Goal: Task Accomplishment & Management: Manage account settings

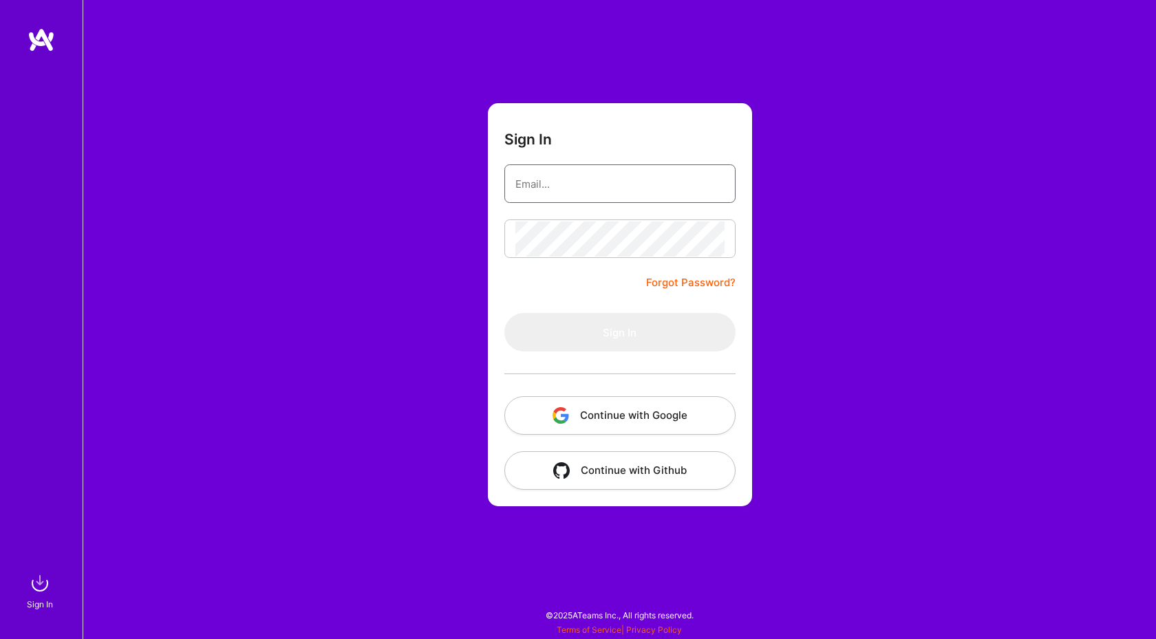
type input "[EMAIL_ADDRESS][DOMAIN_NAME]"
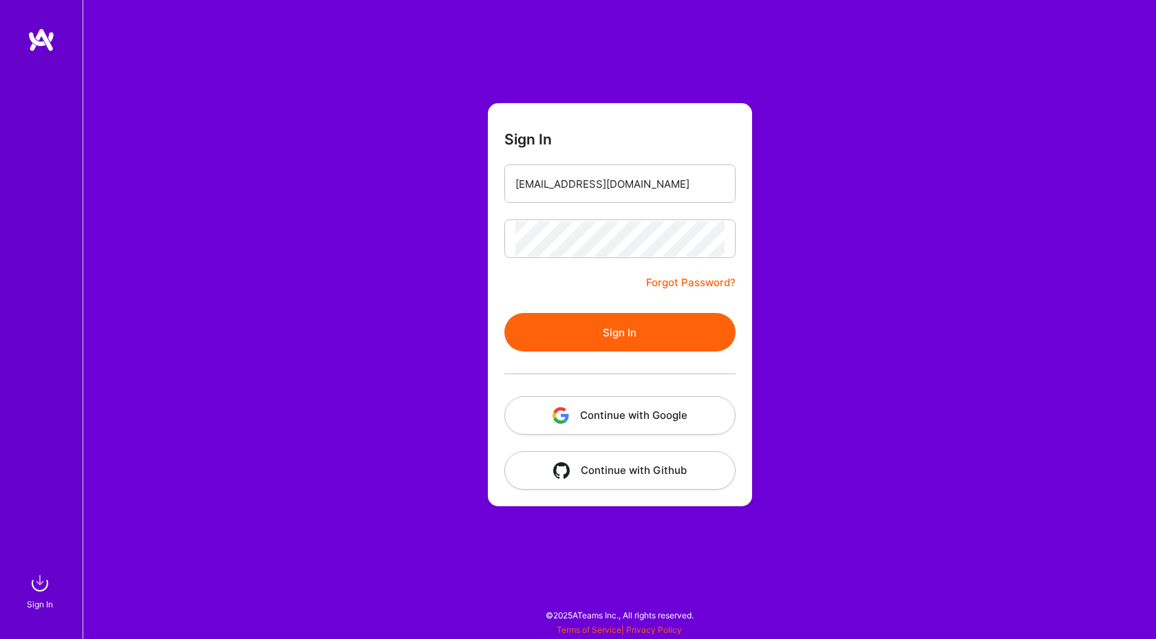
click at [561, 342] on button "Sign In" at bounding box center [619, 332] width 231 height 39
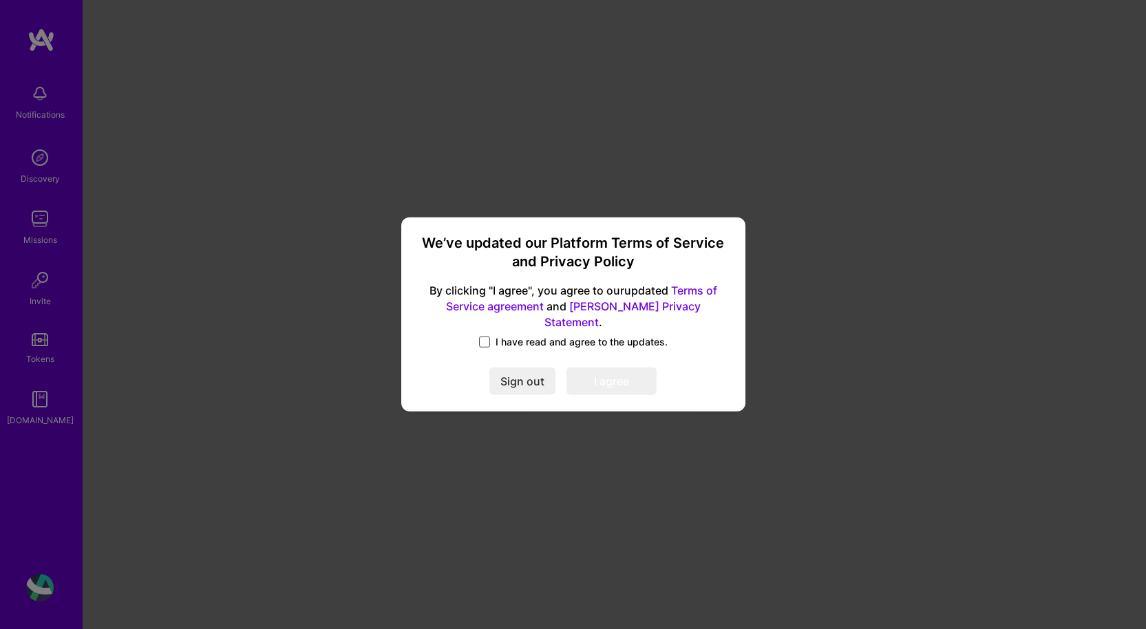
click at [488, 336] on span at bounding box center [484, 341] width 11 height 11
click at [0, 0] on input "I have read and agree to the updates." at bounding box center [0, 0] width 0 height 0
click at [589, 375] on button "I agree" at bounding box center [611, 382] width 90 height 28
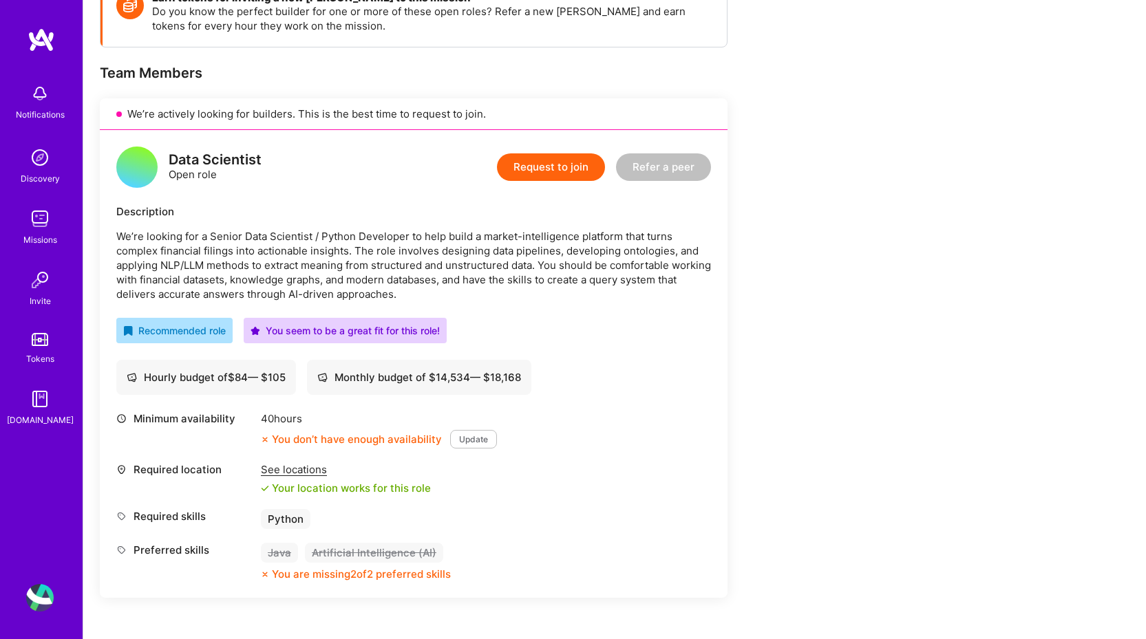
scroll to position [344, 0]
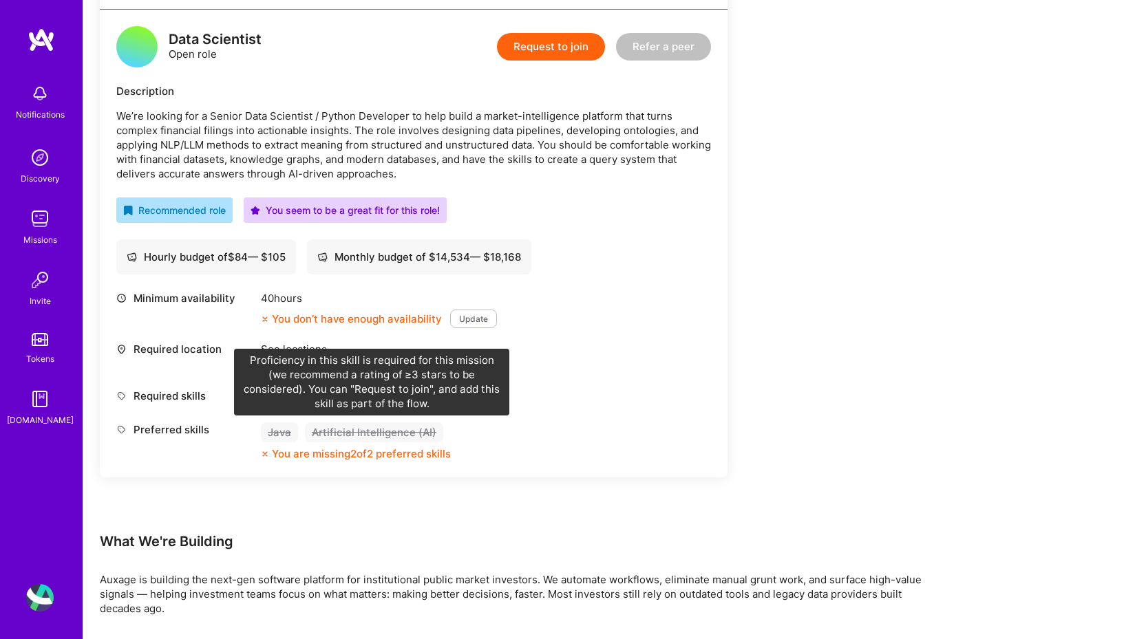
click at [376, 425] on div "Artificial Intelligence (AI)" at bounding box center [374, 432] width 138 height 20
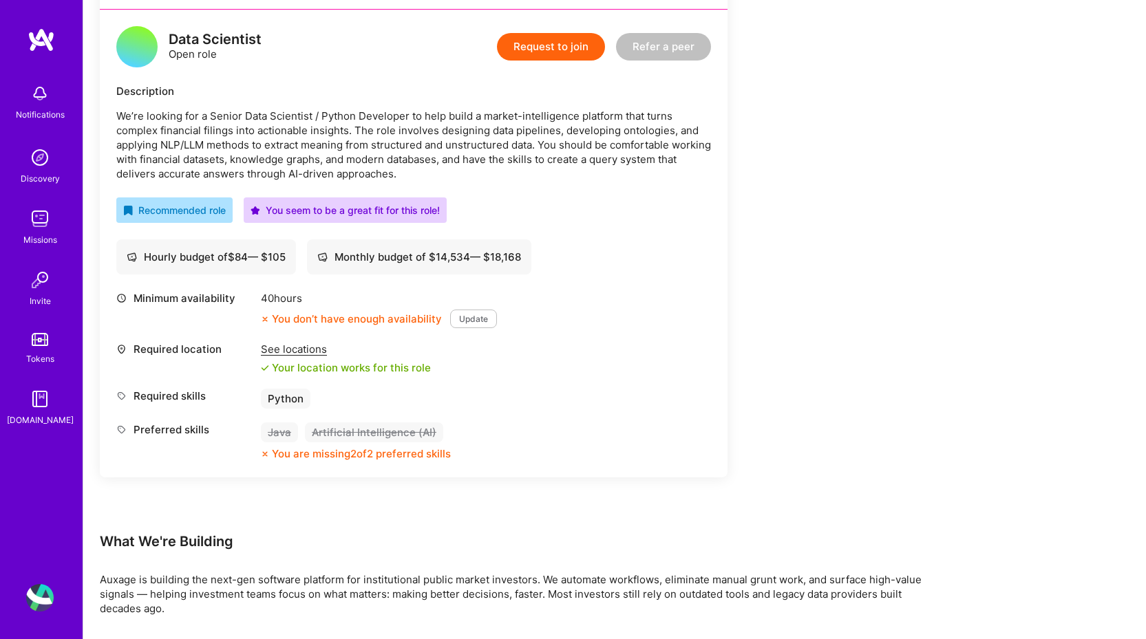
scroll to position [0, 0]
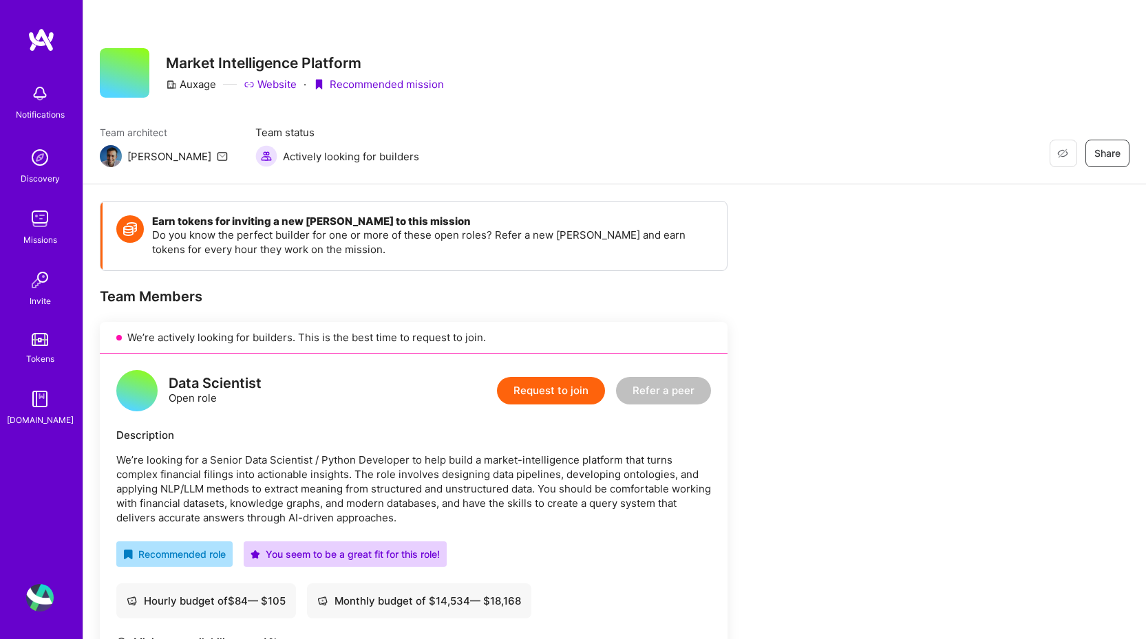
click at [550, 386] on button "Request to join" at bounding box center [551, 391] width 108 height 28
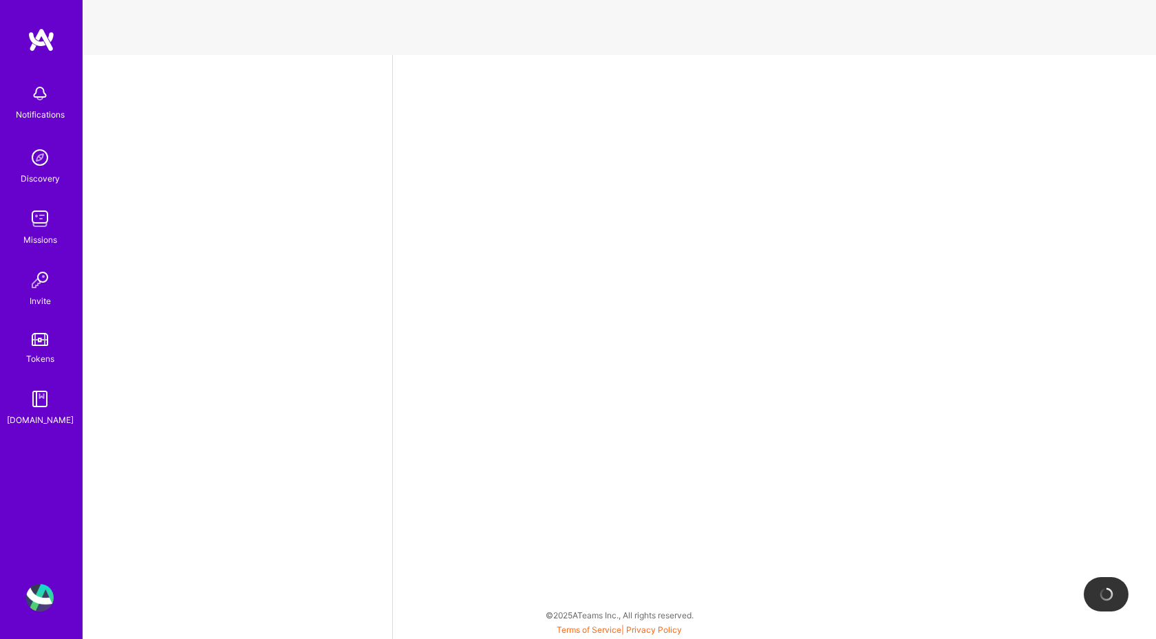
select select "US"
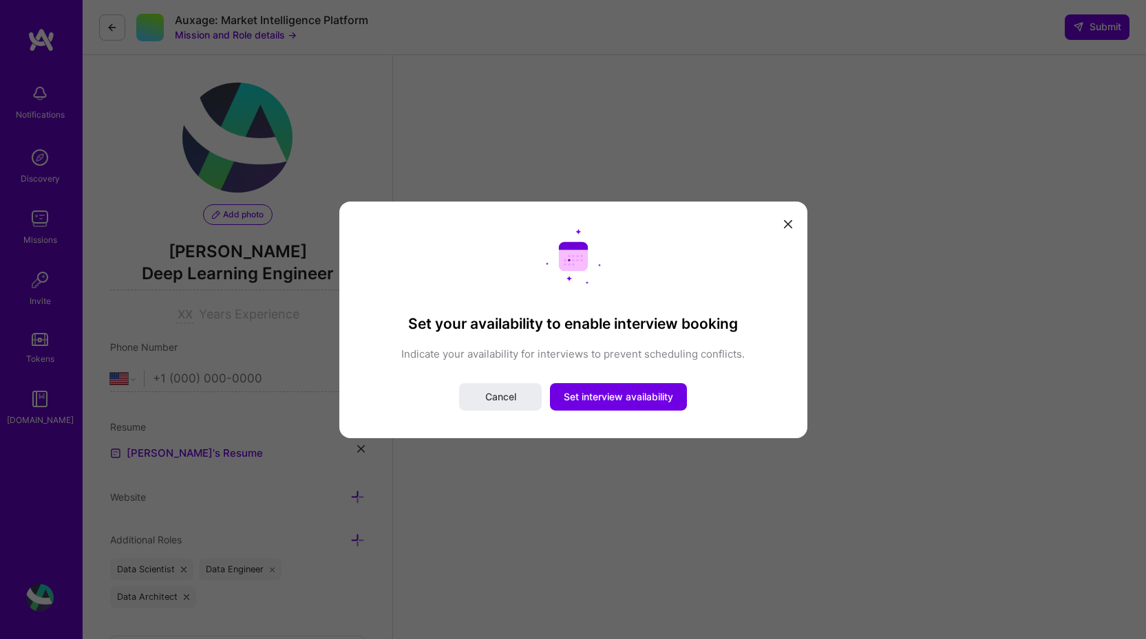
click at [785, 217] on button "modal" at bounding box center [788, 223] width 17 height 23
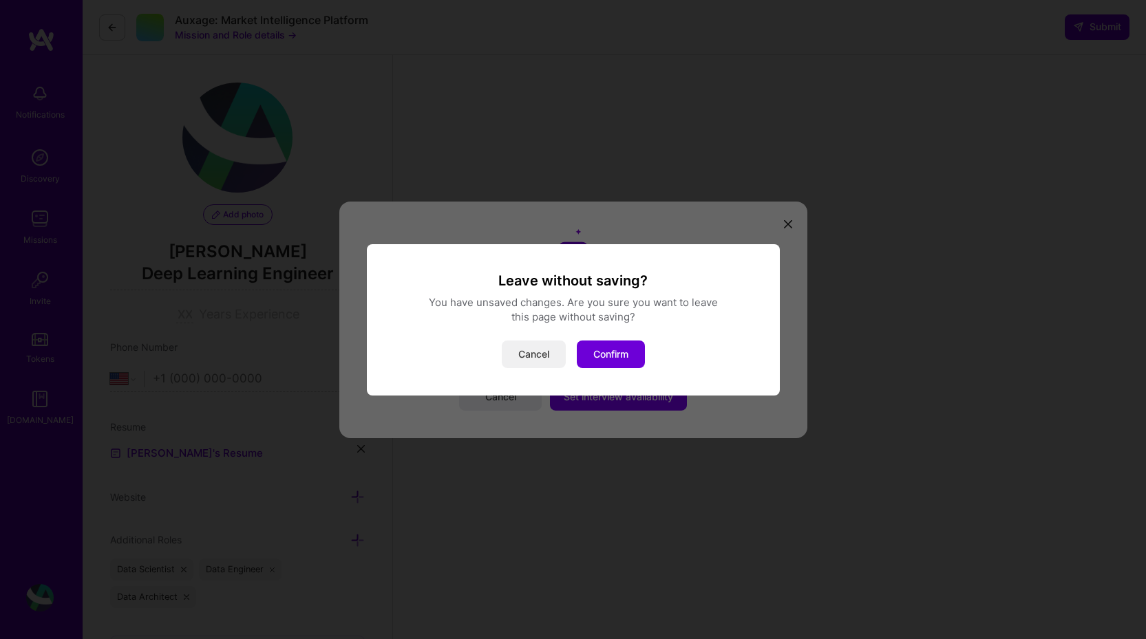
click at [536, 362] on button "Cancel" at bounding box center [534, 355] width 64 height 28
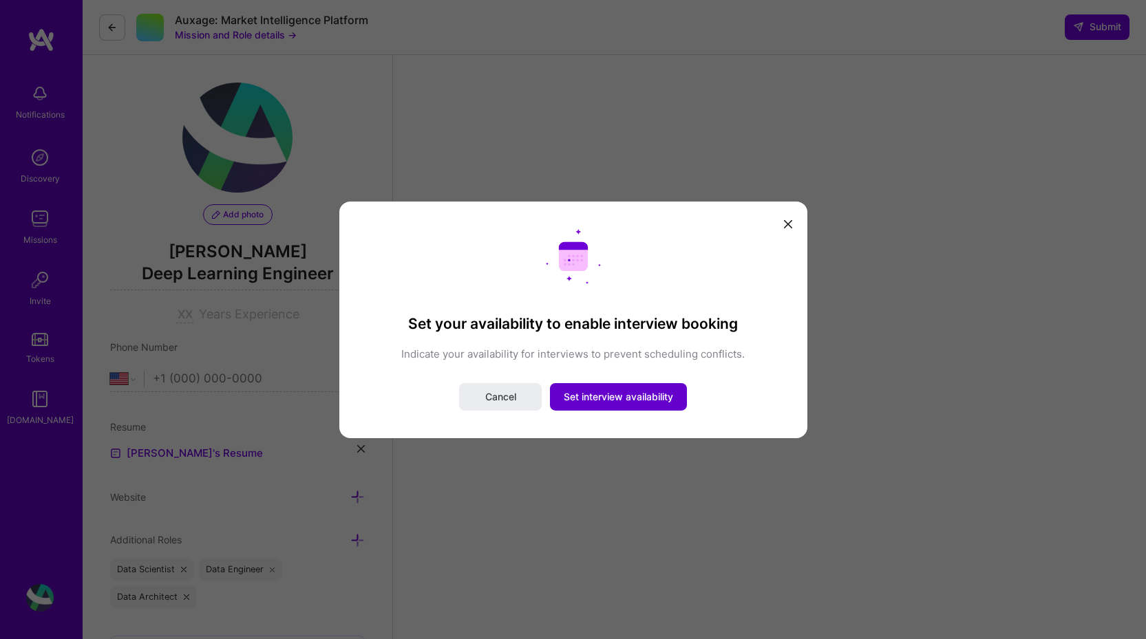
click at [606, 396] on span "Set interview availability" at bounding box center [618, 397] width 109 height 14
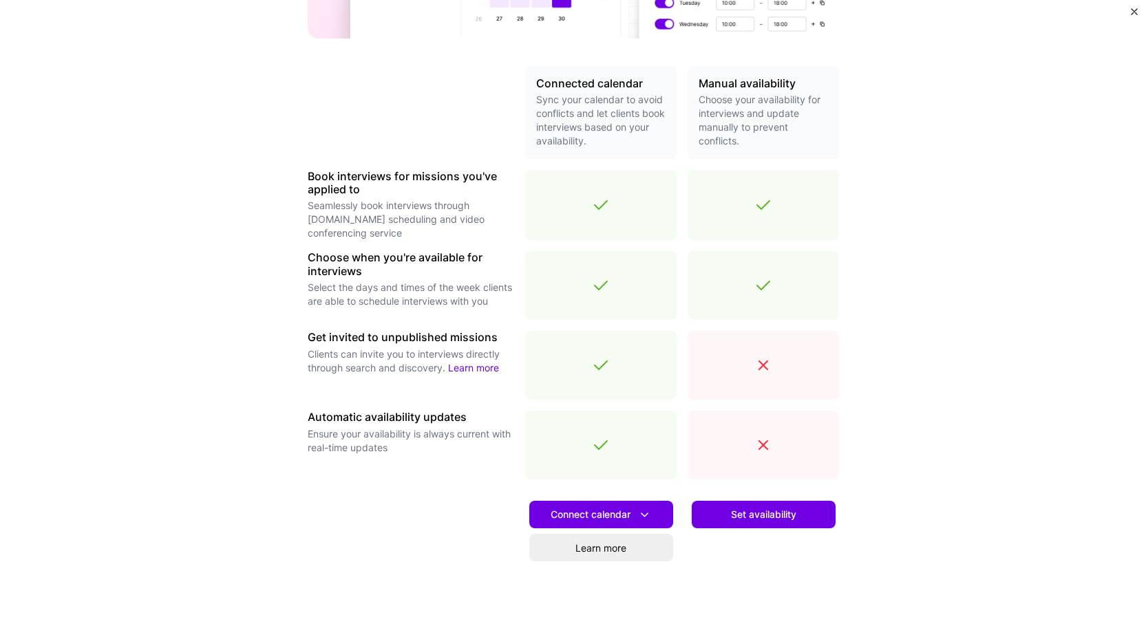
scroll to position [275, 0]
click at [637, 516] on icon at bounding box center [644, 514] width 14 height 14
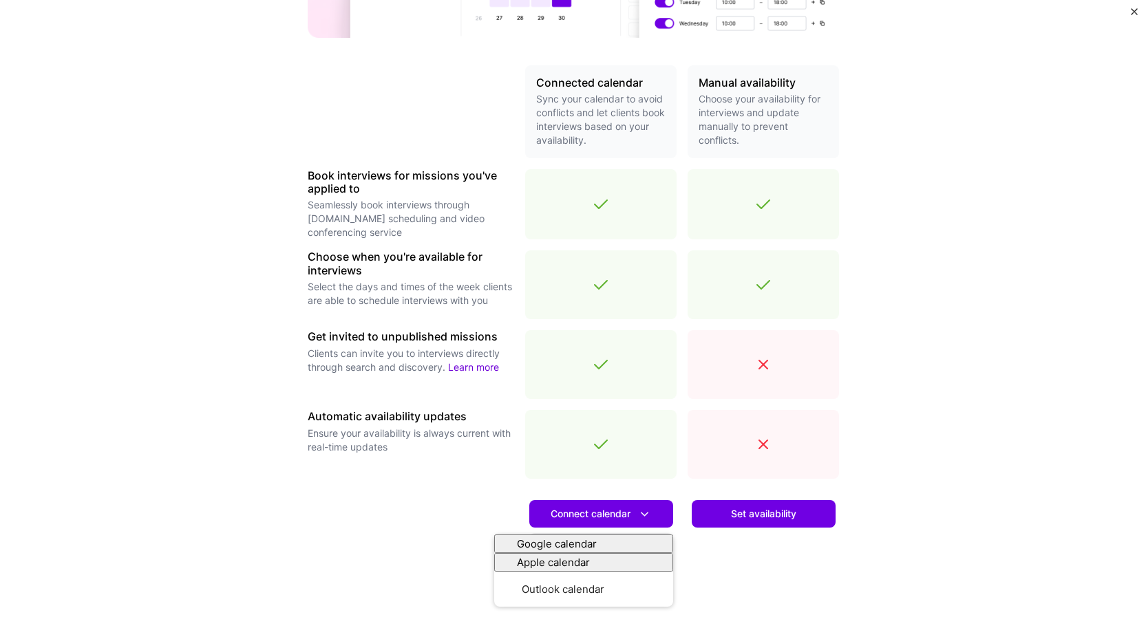
click at [961, 471] on div "Make interview scheduling effortless Choose how you want clients to schedule in…" at bounding box center [573, 319] width 1146 height 639
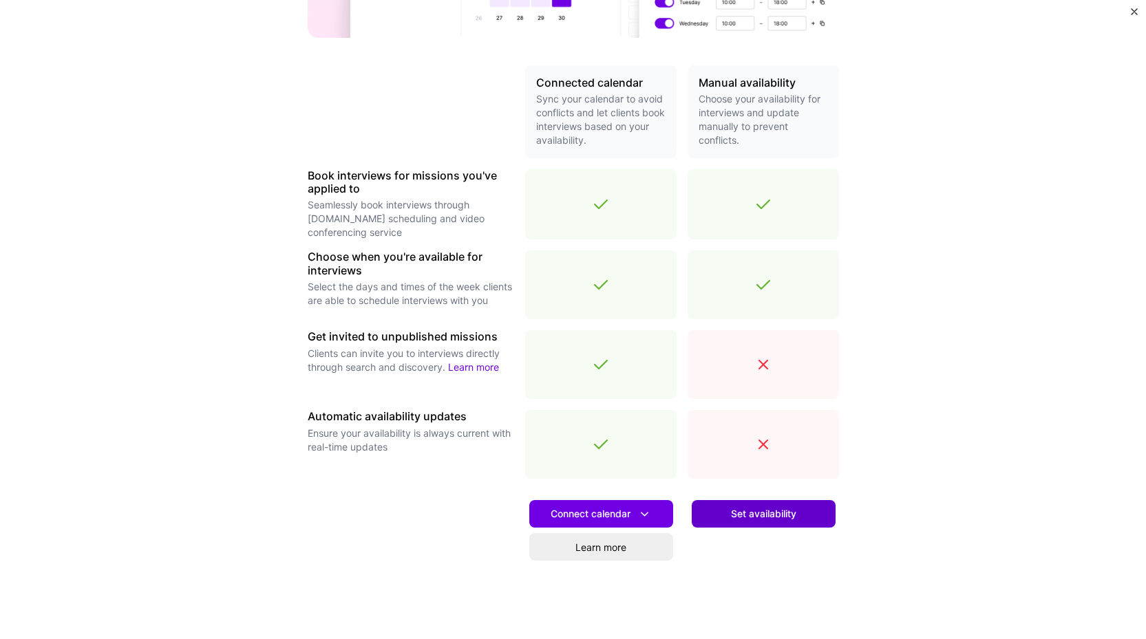
click at [763, 519] on span "Set availability" at bounding box center [763, 514] width 65 height 14
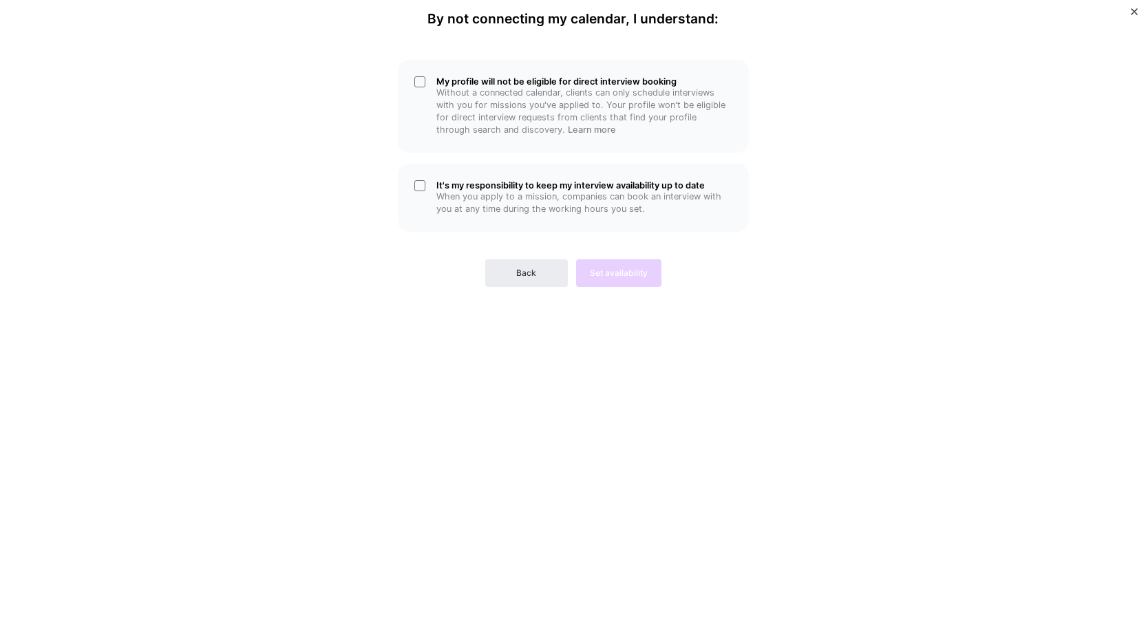
scroll to position [0, 0]
click at [421, 180] on div "It's my responsibility to keep my interview availability up to date When you ap…" at bounding box center [573, 198] width 351 height 68
click at [620, 270] on div "Back Set availability" at bounding box center [573, 262] width 351 height 50
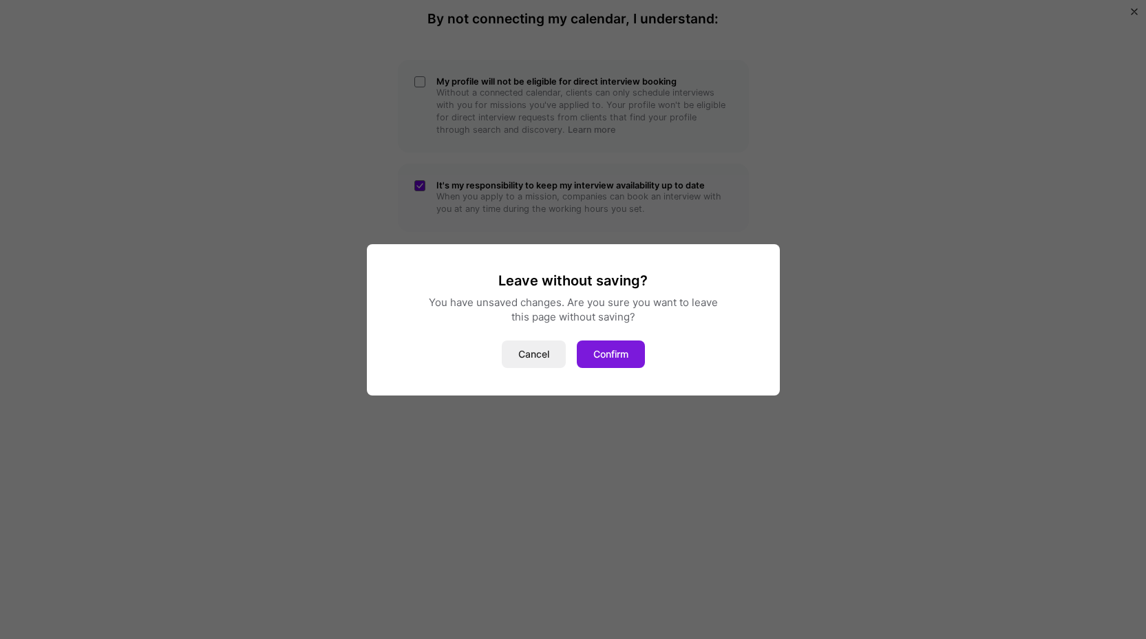
click at [620, 354] on button "Confirm" at bounding box center [611, 355] width 68 height 28
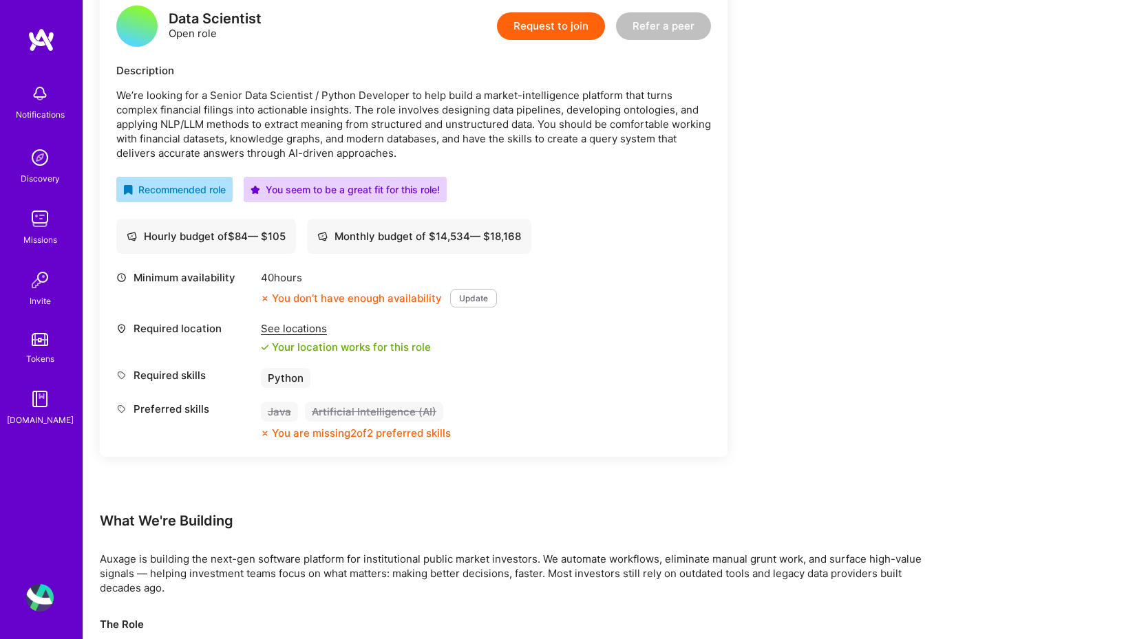
scroll to position [206, 0]
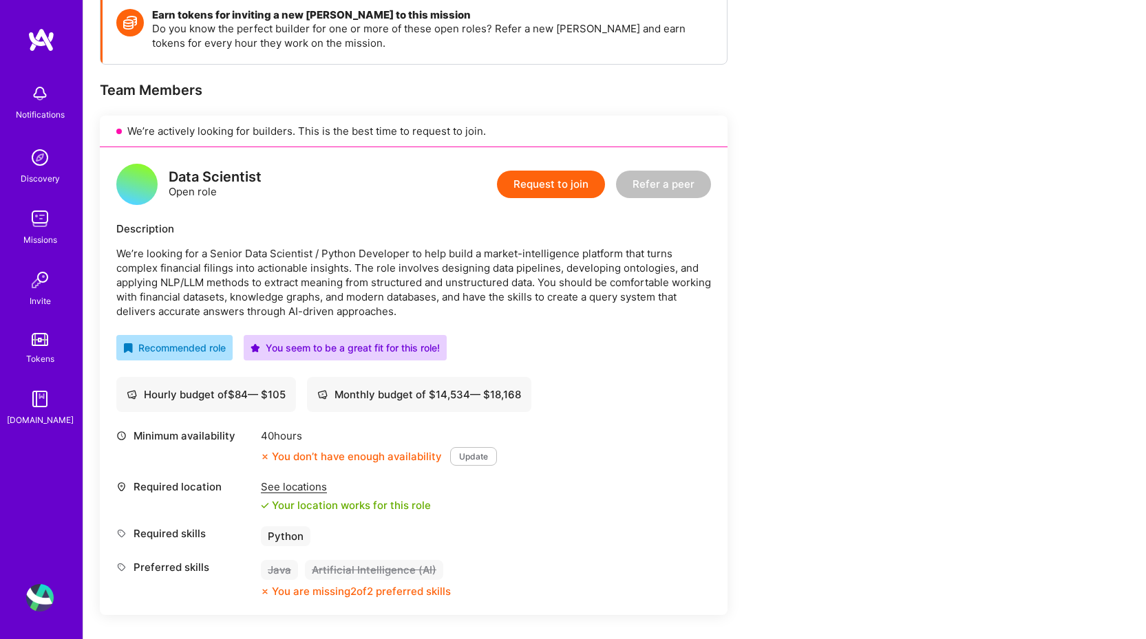
click at [464, 449] on button "Update" at bounding box center [473, 456] width 47 height 19
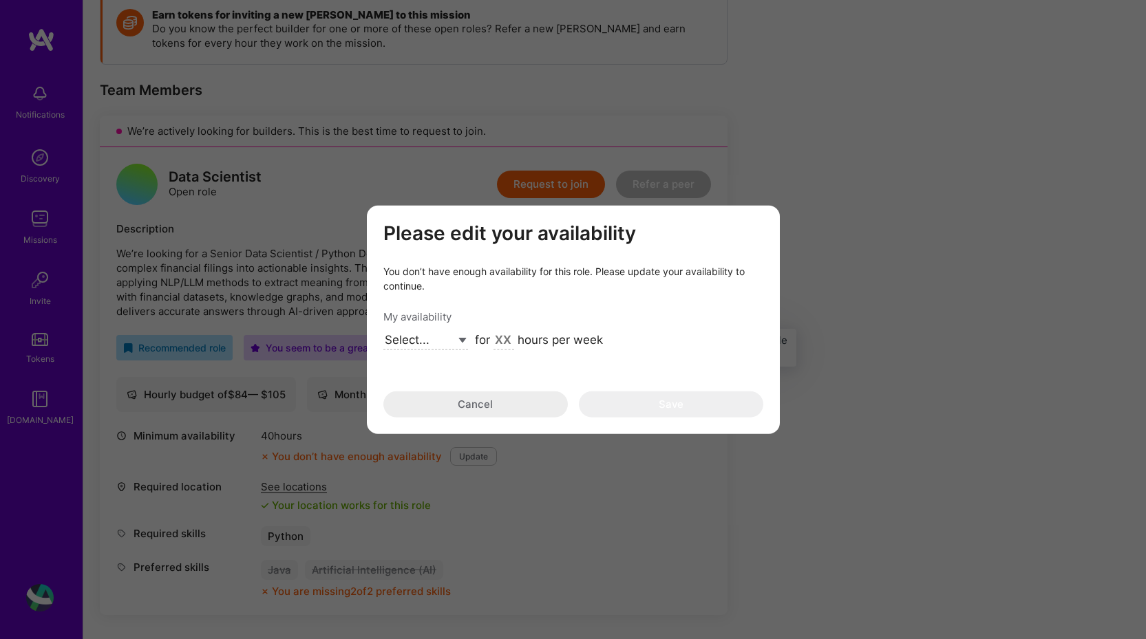
click at [497, 334] on input "modal" at bounding box center [503, 341] width 21 height 18
type input "40"
click at [682, 319] on div "My availability" at bounding box center [573, 317] width 380 height 14
click at [458, 341] on select "Select... Right Now Future Date Not Available" at bounding box center [425, 341] width 85 height 19
select select "Future Date"
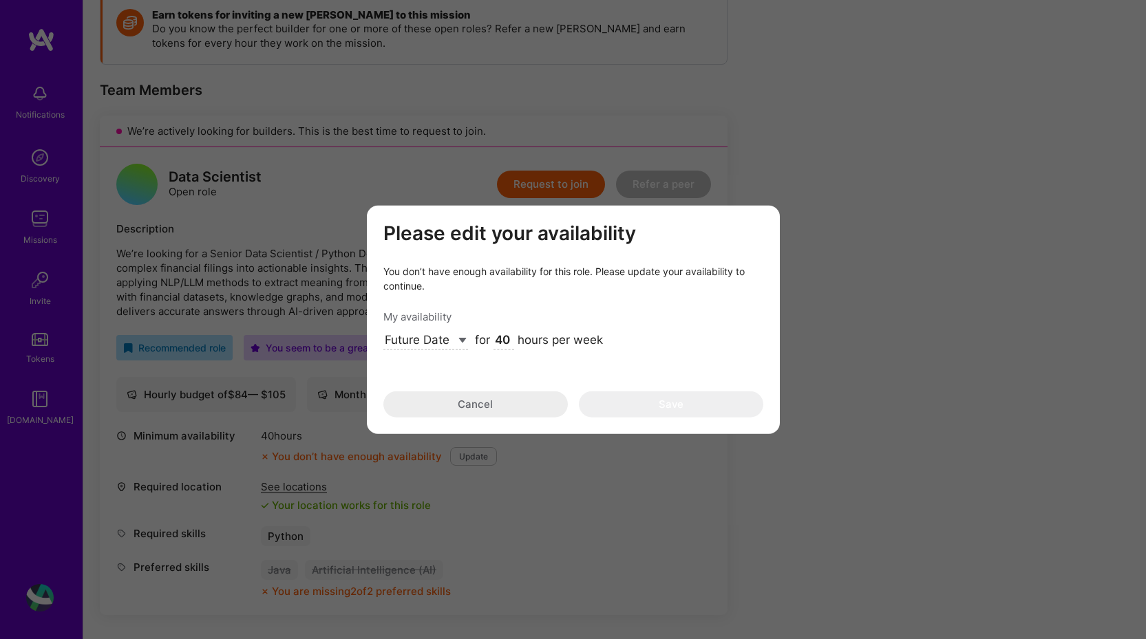
click at [383, 332] on select "Select... Right Now Future Date Not Available" at bounding box center [425, 341] width 85 height 19
click at [504, 336] on input "[DATE]" at bounding box center [499, 341] width 48 height 18
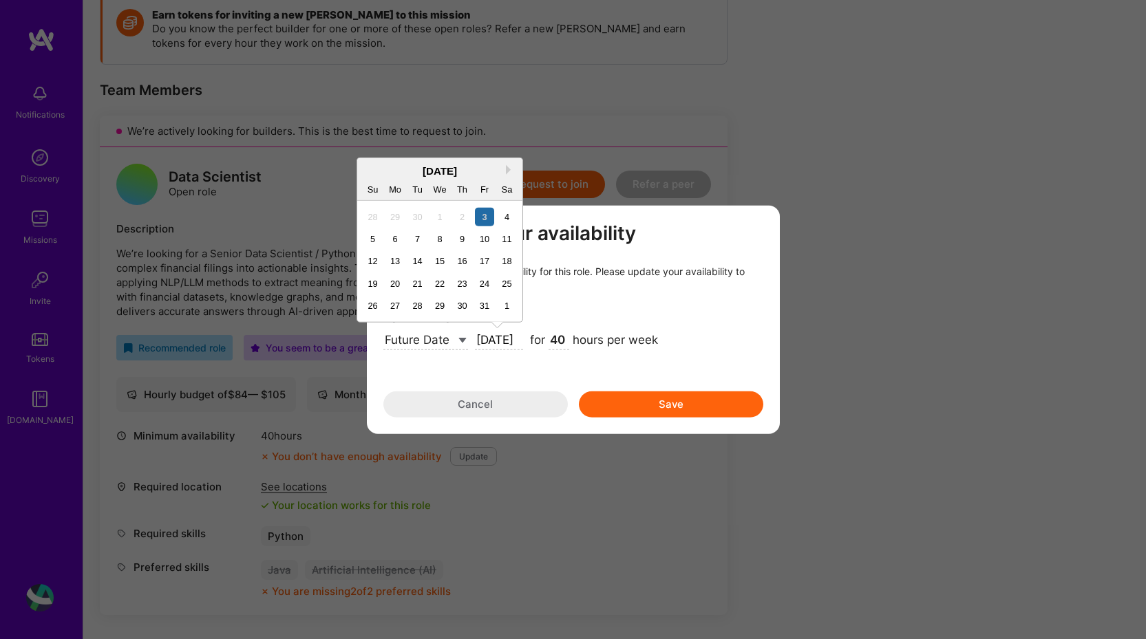
click at [505, 167] on div "[DATE]" at bounding box center [439, 170] width 165 height 14
click at [504, 309] on div "1" at bounding box center [506, 306] width 19 height 19
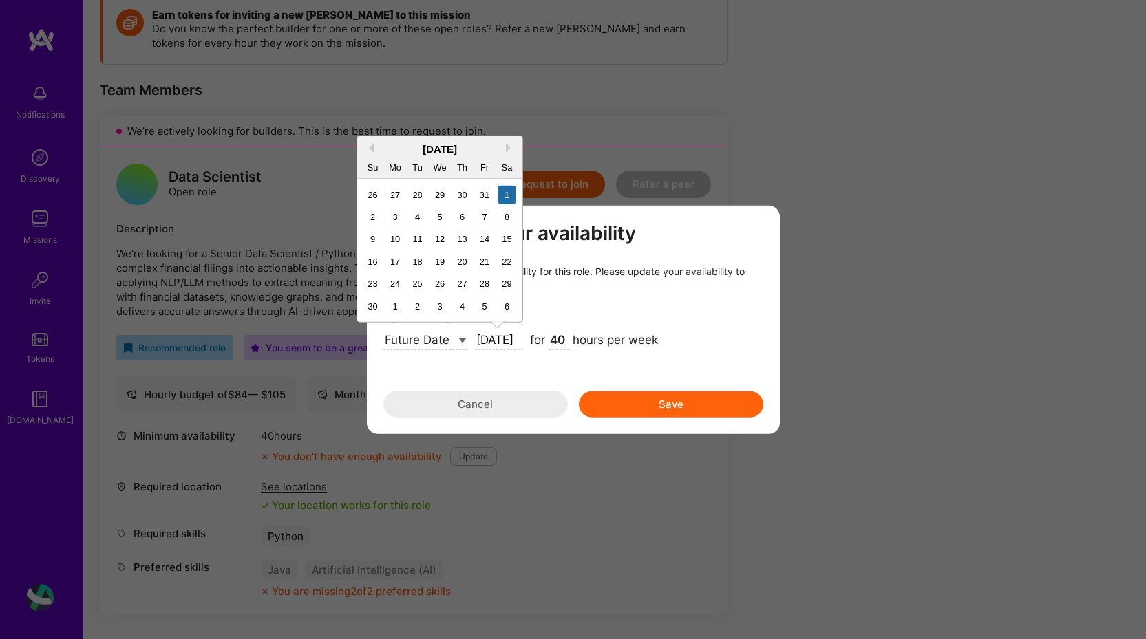
click at [510, 342] on input "[DATE]" at bounding box center [499, 341] width 48 height 18
click at [393, 262] on div "17" at bounding box center [394, 261] width 19 height 19
type input "[DATE]"
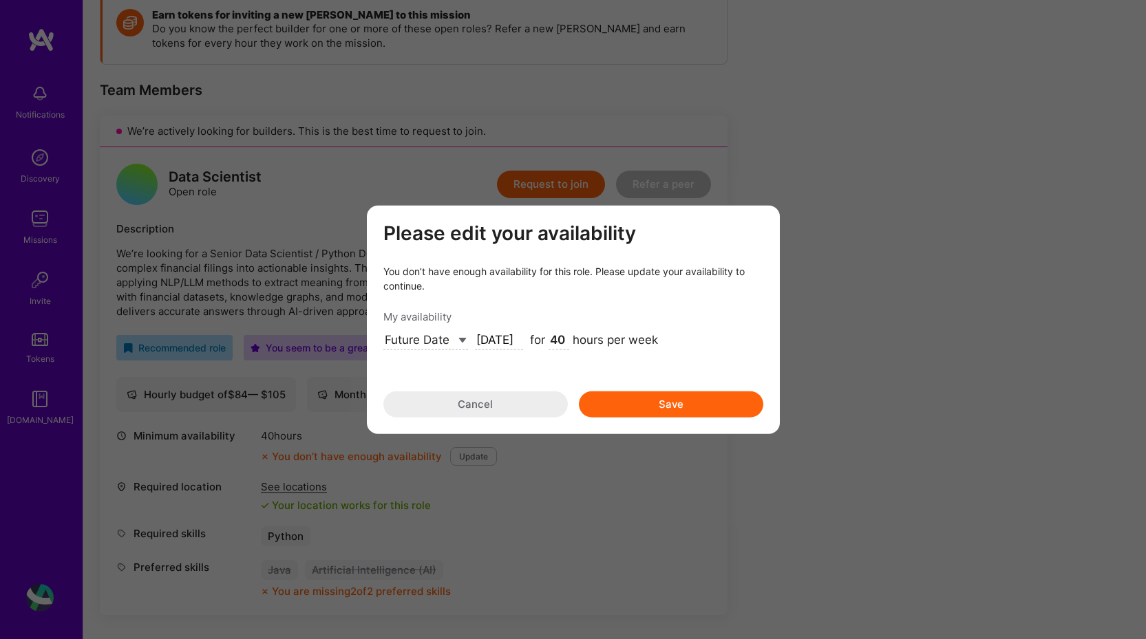
click at [663, 405] on button "Save" at bounding box center [671, 405] width 184 height 26
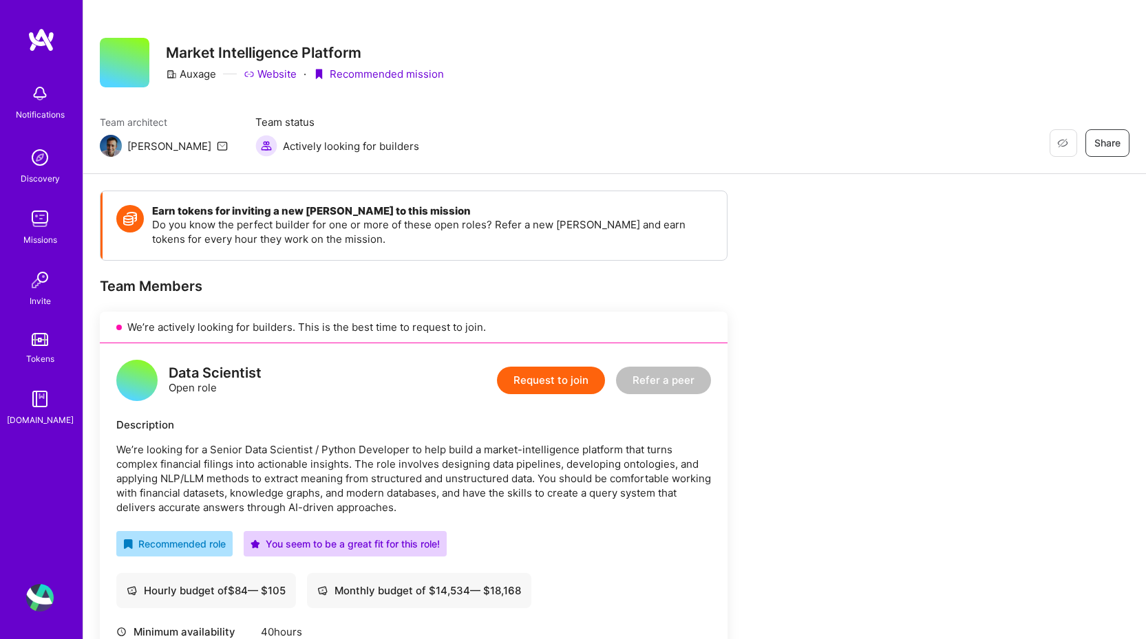
scroll to position [0, 0]
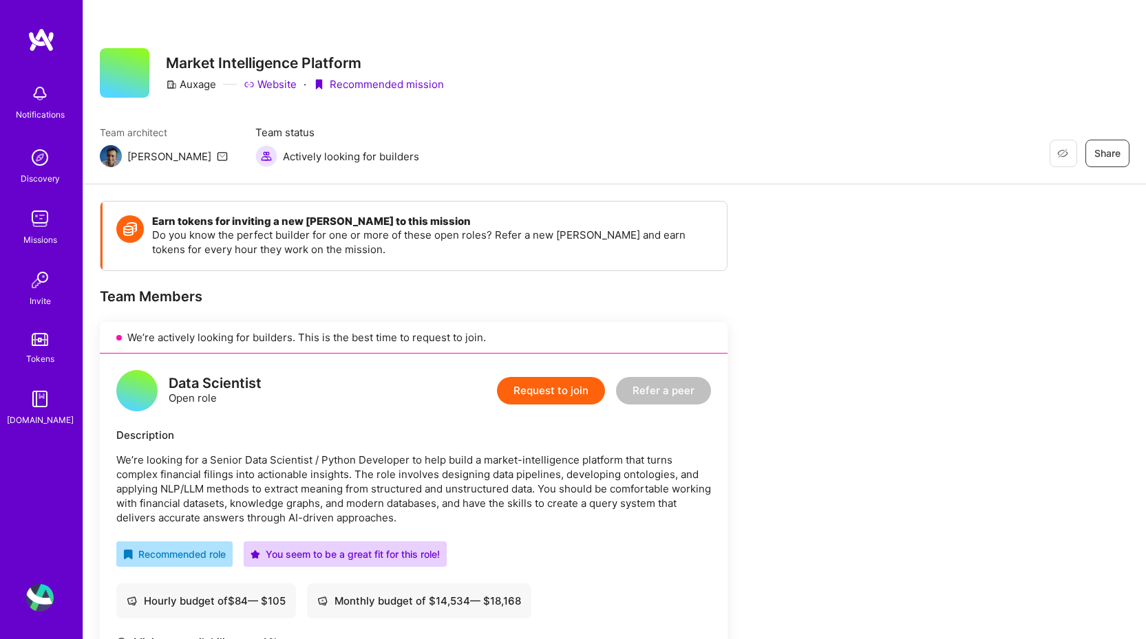
click at [43, 600] on img at bounding box center [40, 598] width 28 height 28
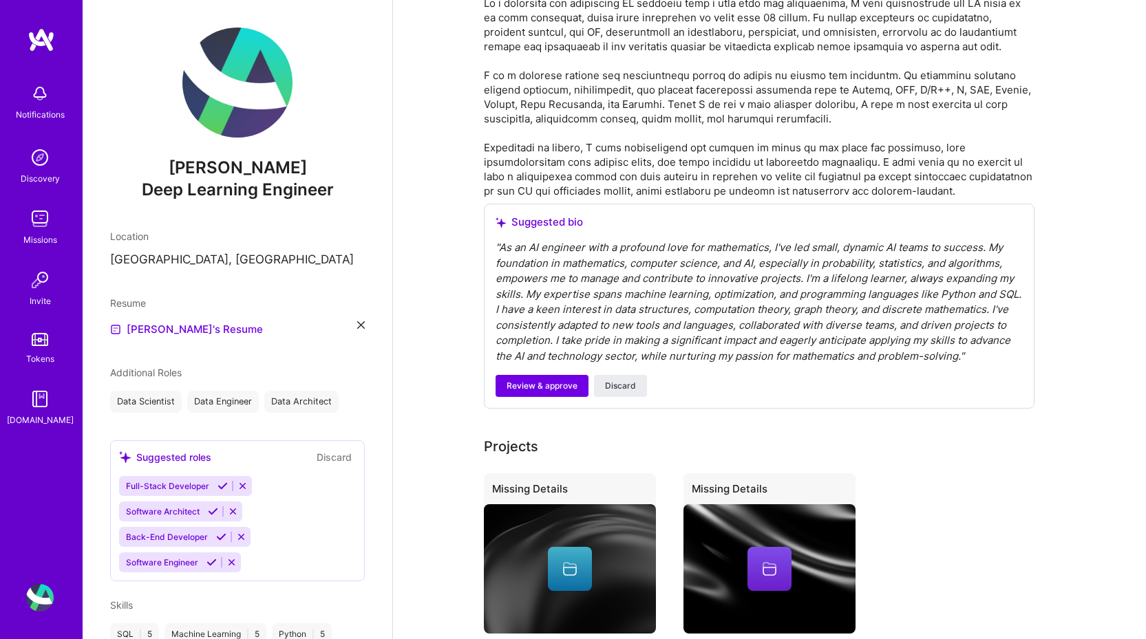
scroll to position [482, 0]
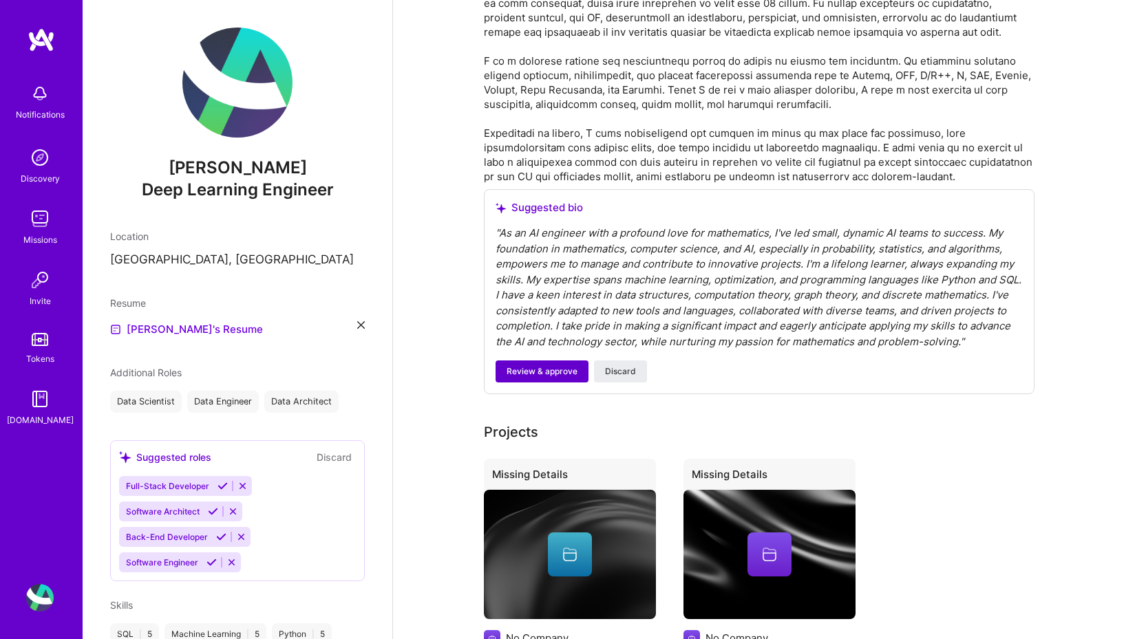
click at [513, 365] on span "Review & approve" at bounding box center [541, 371] width 71 height 12
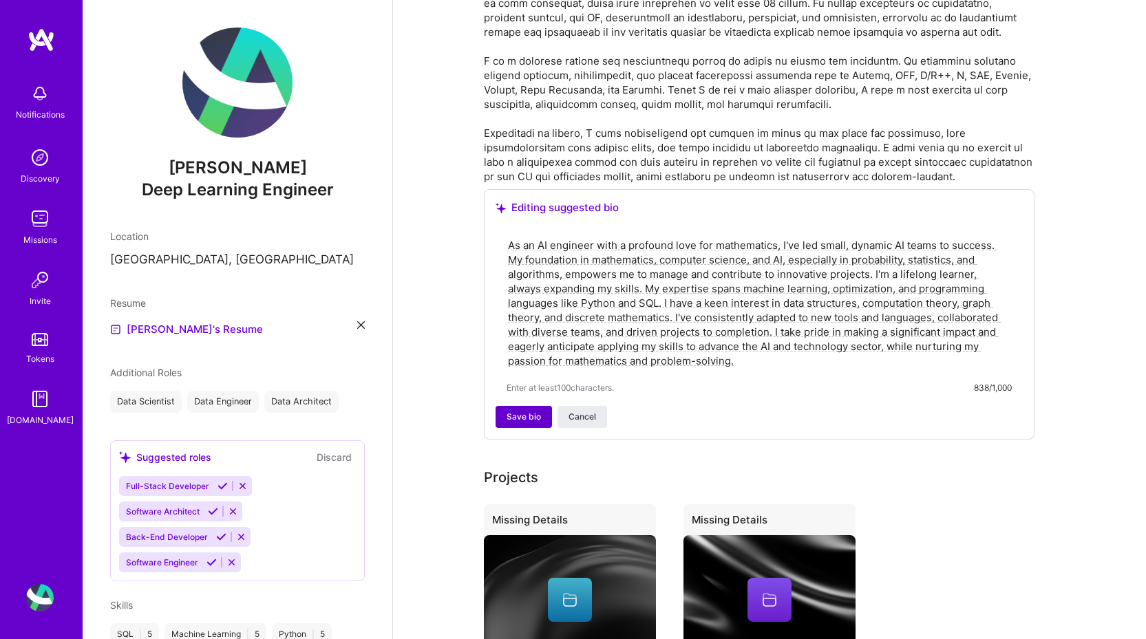
click at [535, 411] on span "Save bio" at bounding box center [523, 417] width 34 height 12
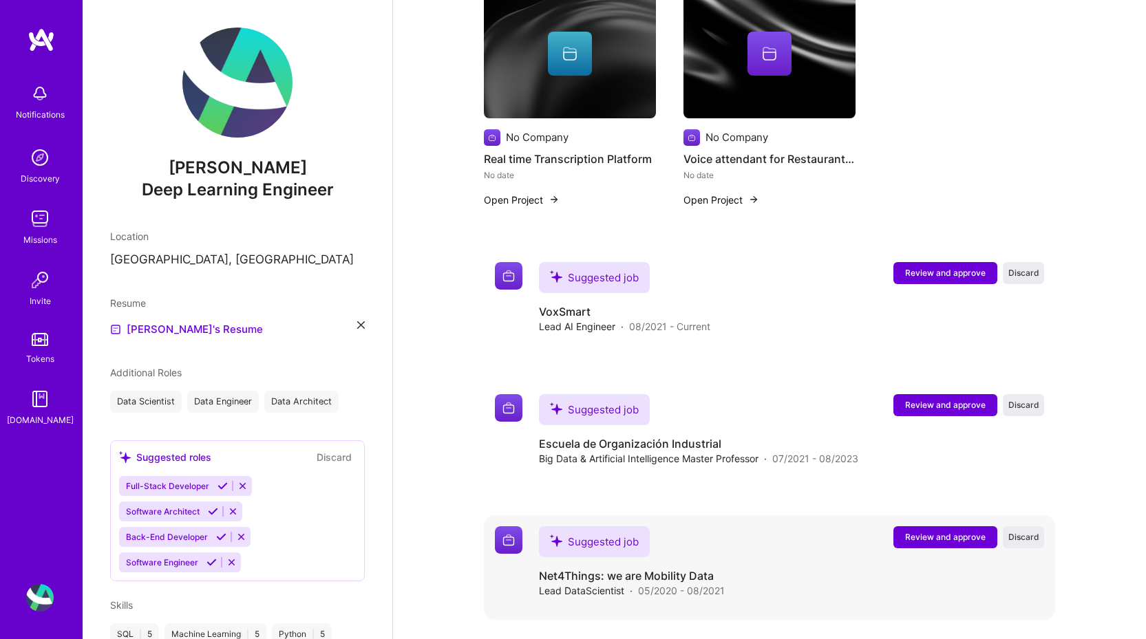
scroll to position [619, 0]
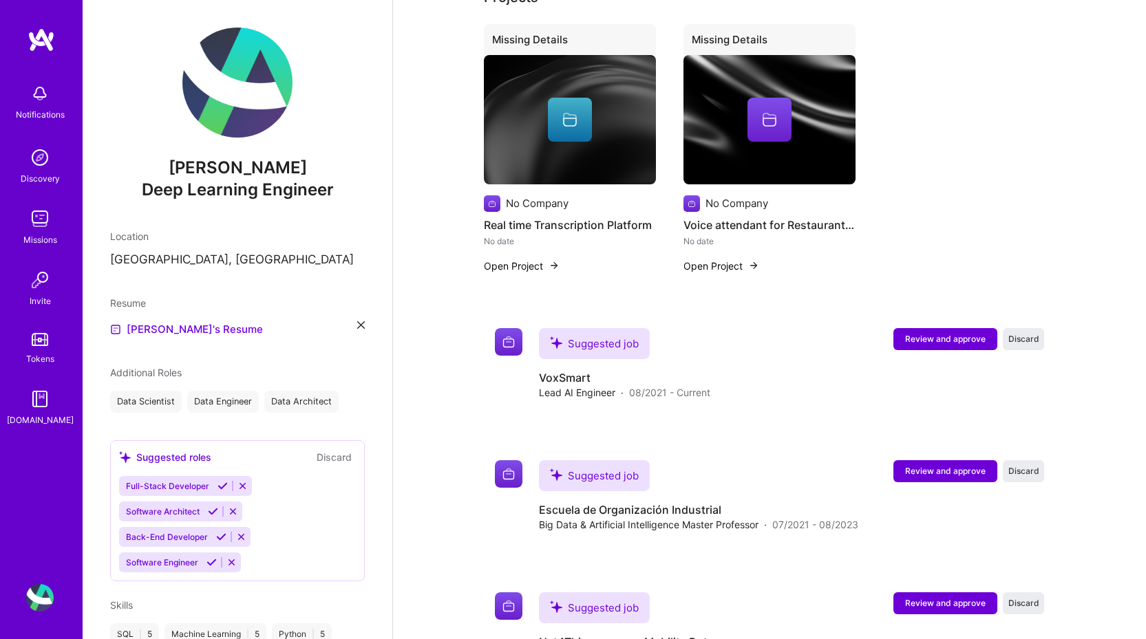
click at [553, 196] on div "No Company" at bounding box center [537, 203] width 63 height 14
click at [493, 195] on img at bounding box center [492, 203] width 17 height 17
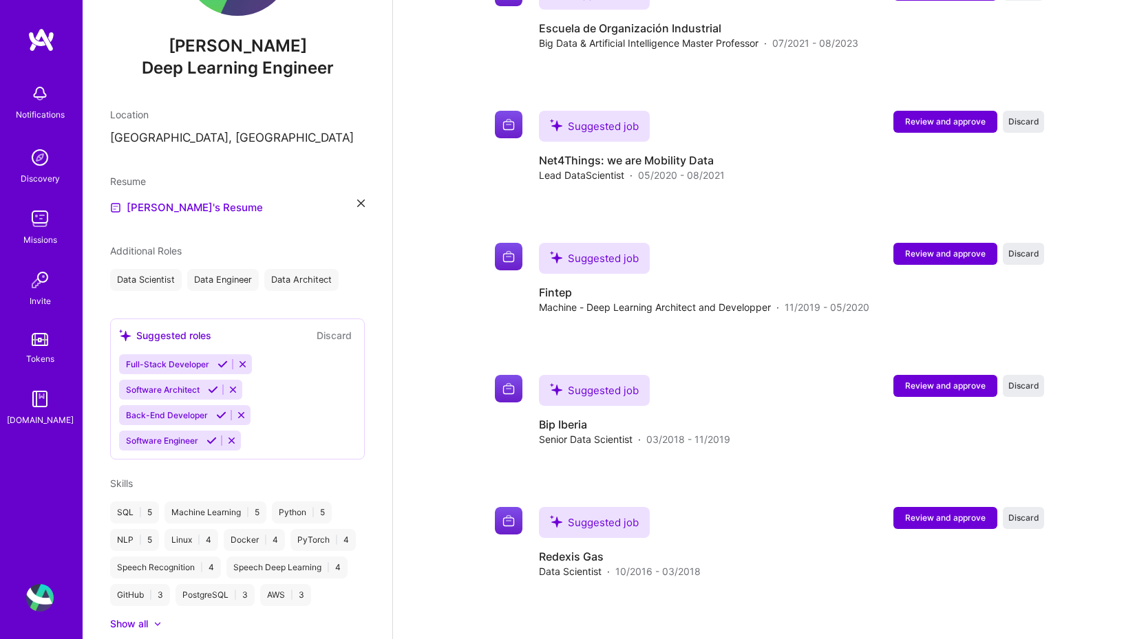
scroll to position [94, 0]
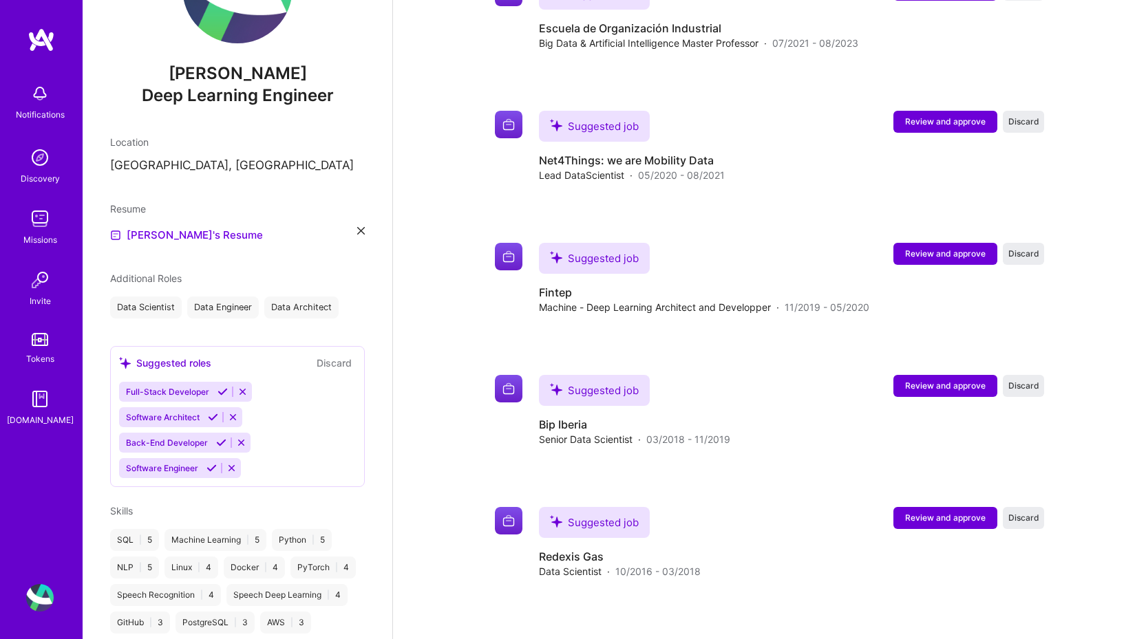
click at [142, 306] on div "Data Scientist" at bounding box center [146, 308] width 72 height 22
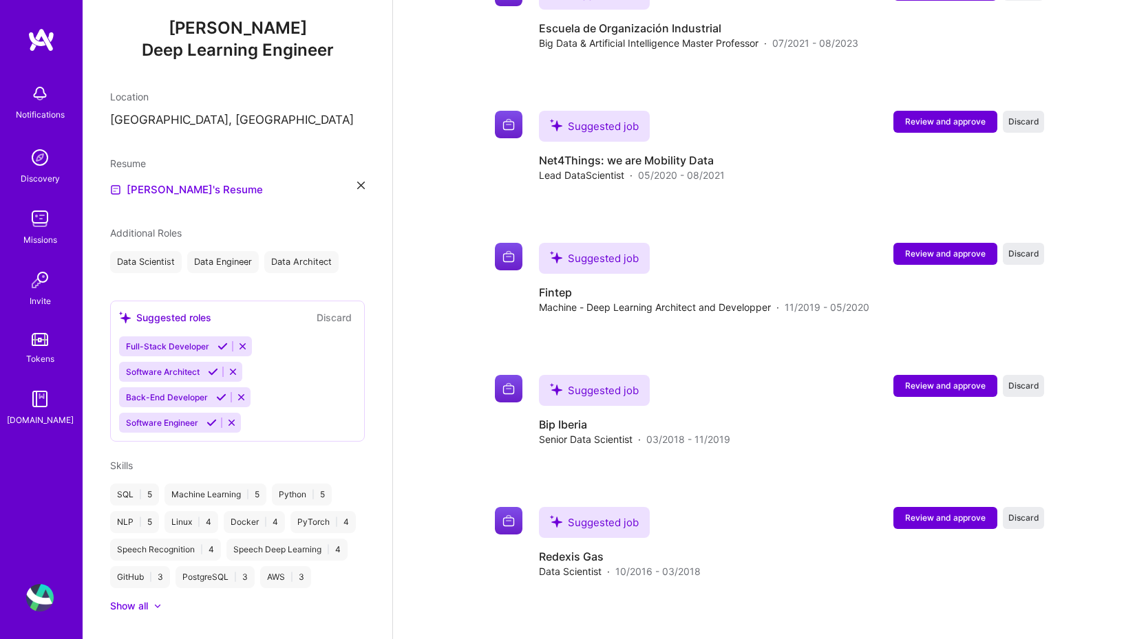
scroll to position [232, 0]
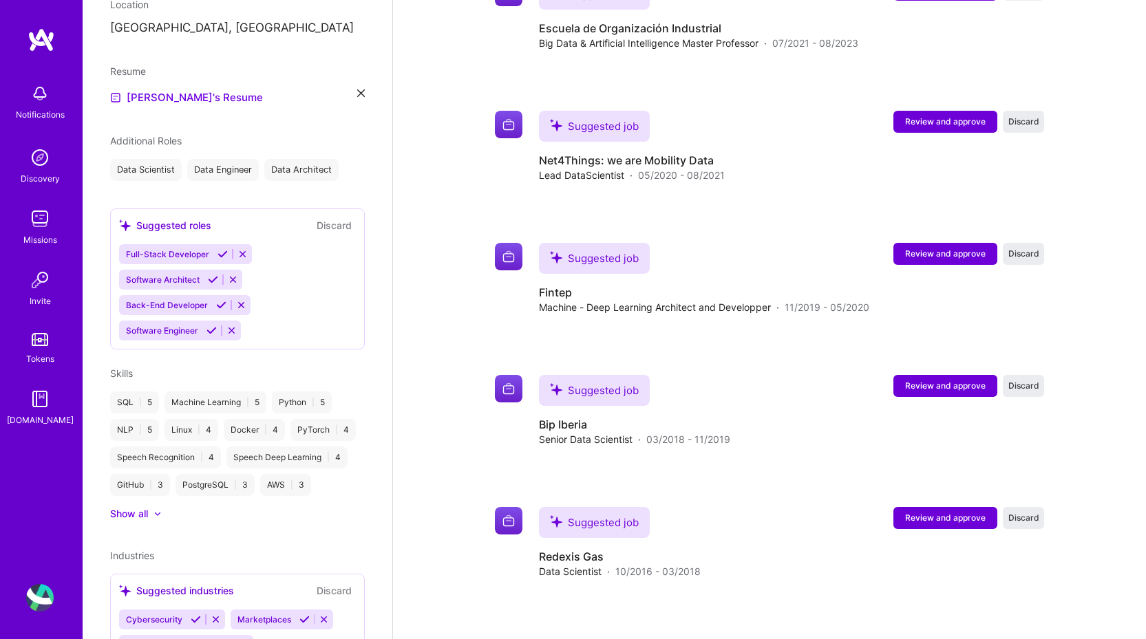
drag, startPoint x: 125, startPoint y: 440, endPoint x: 127, endPoint y: 431, distance: 8.7
click at [126, 438] on div "NLP | 5" at bounding box center [134, 430] width 49 height 22
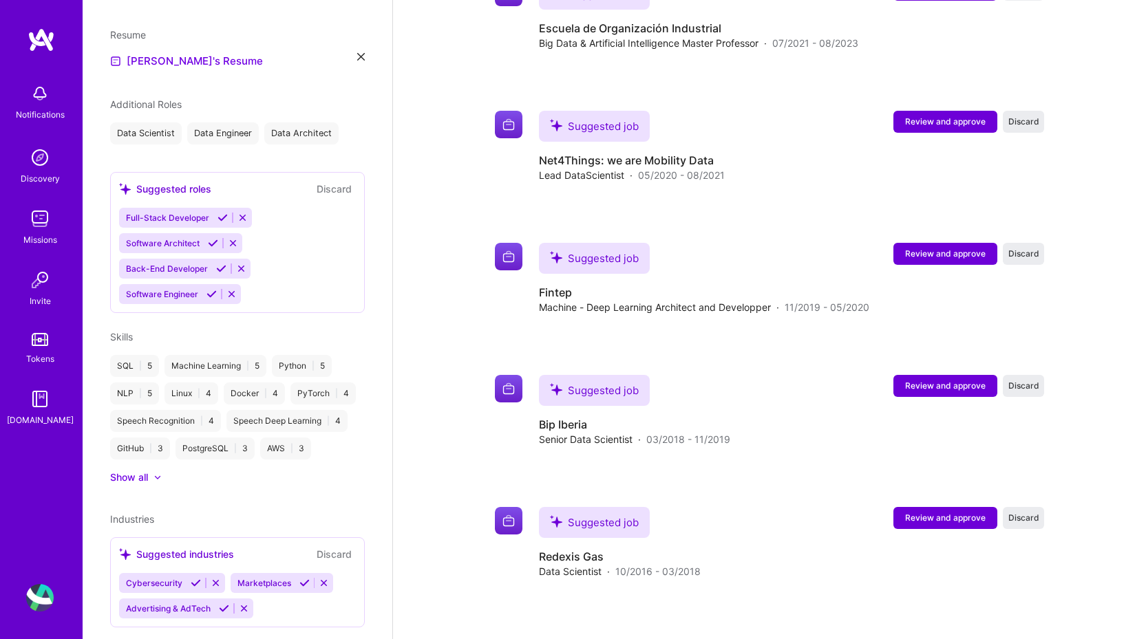
scroll to position [301, 0]
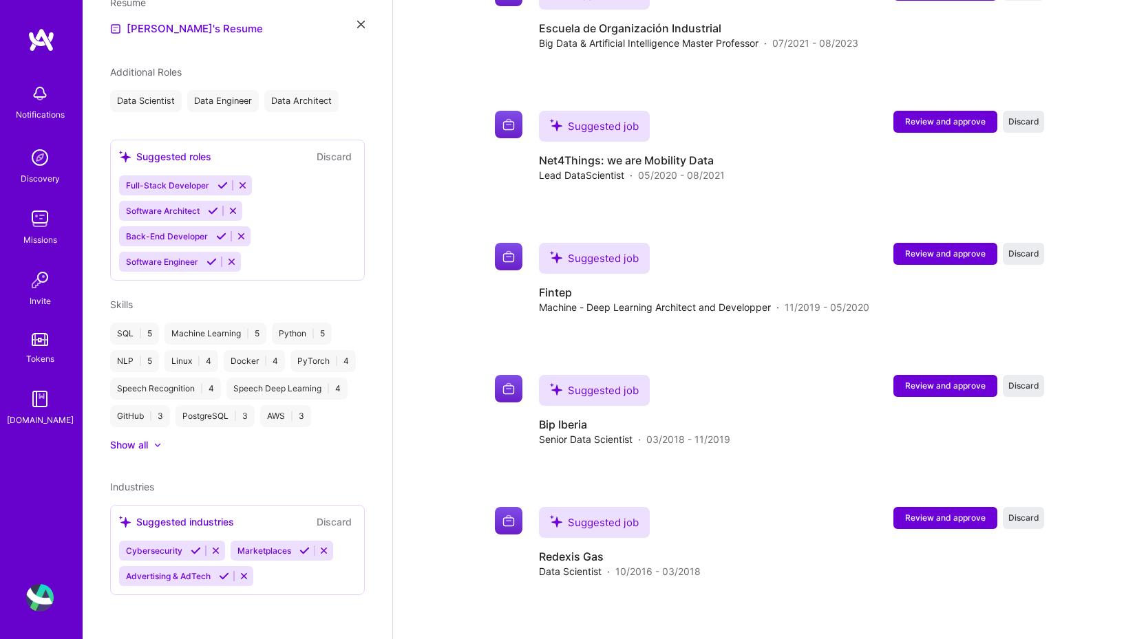
click at [120, 445] on div "Show all" at bounding box center [129, 445] width 38 height 14
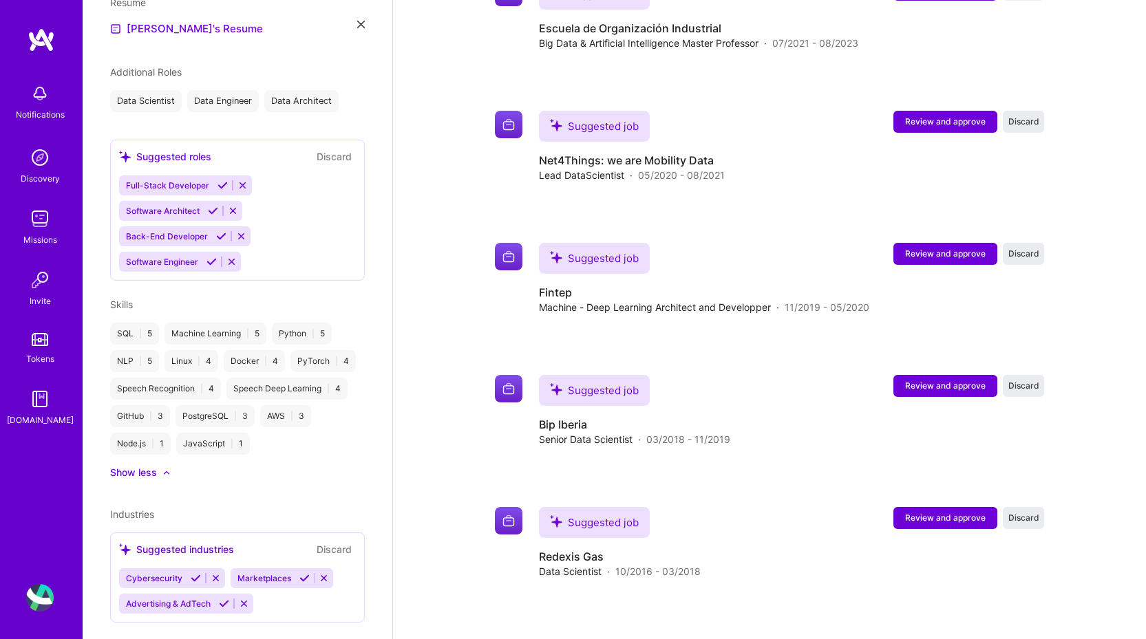
click at [312, 151] on button "Discard" at bounding box center [333, 157] width 43 height 16
click at [211, 257] on icon at bounding box center [211, 262] width 10 height 10
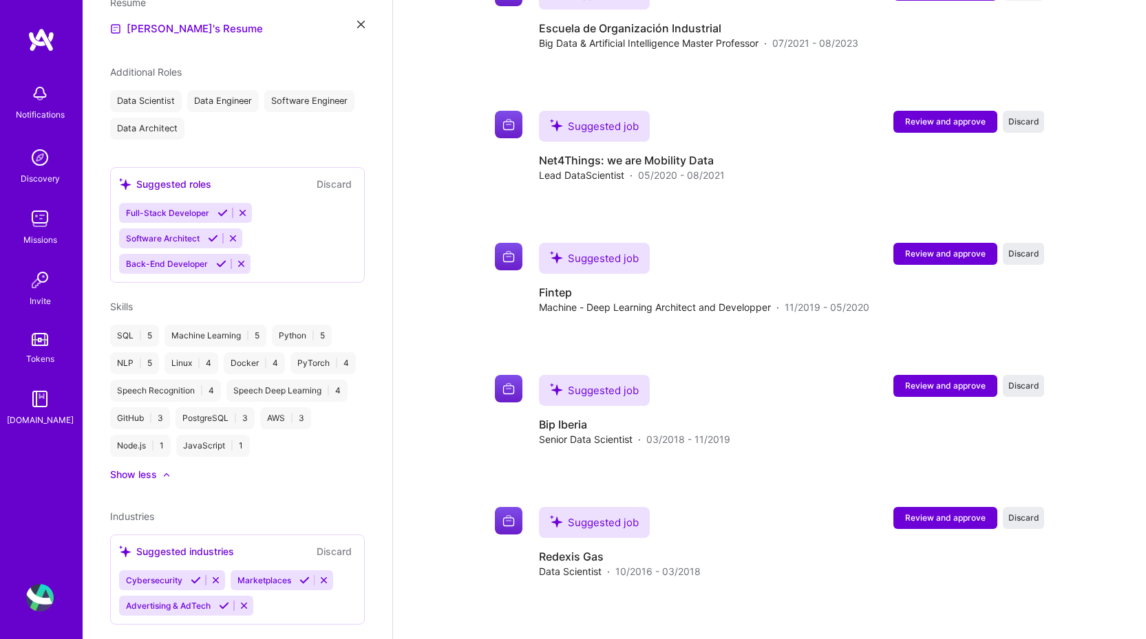
click at [317, 184] on button "Discard" at bounding box center [333, 184] width 43 height 16
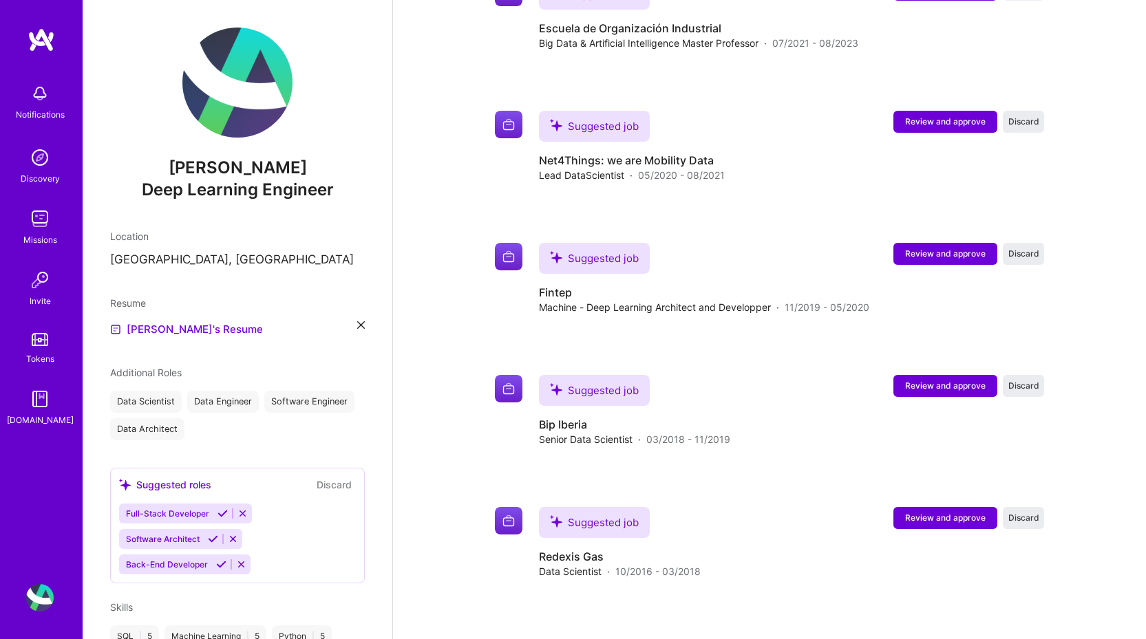
click at [167, 375] on span "Additional Roles" at bounding box center [146, 373] width 72 height 12
click at [205, 401] on div "Data Engineer" at bounding box center [223, 402] width 72 height 22
click at [235, 405] on div "Data Engineer" at bounding box center [223, 402] width 72 height 22
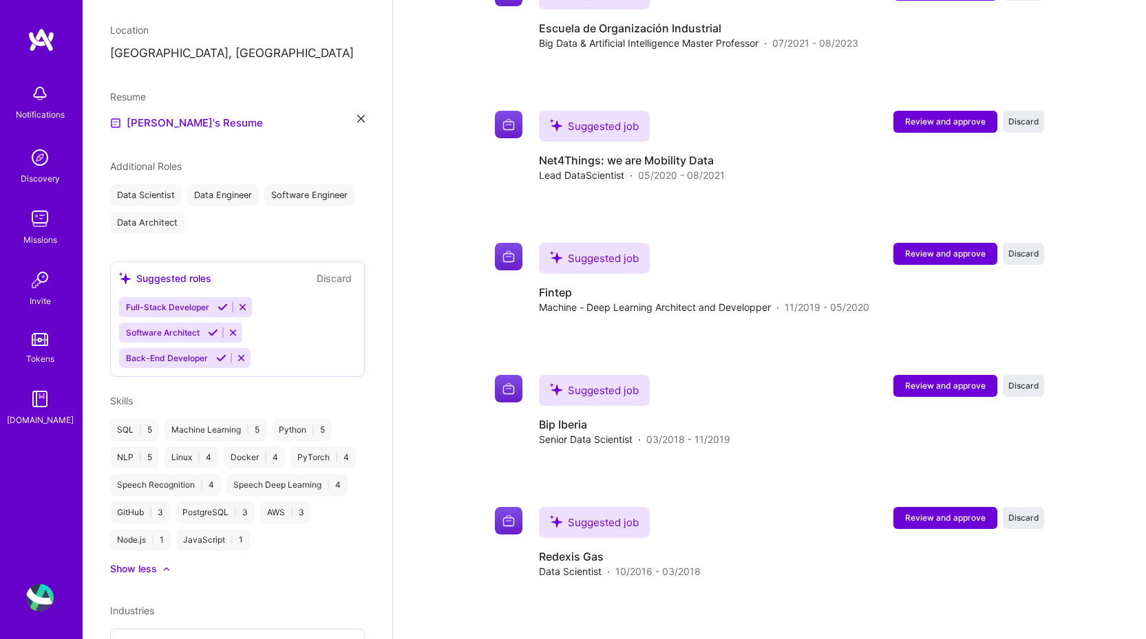
scroll to position [275, 0]
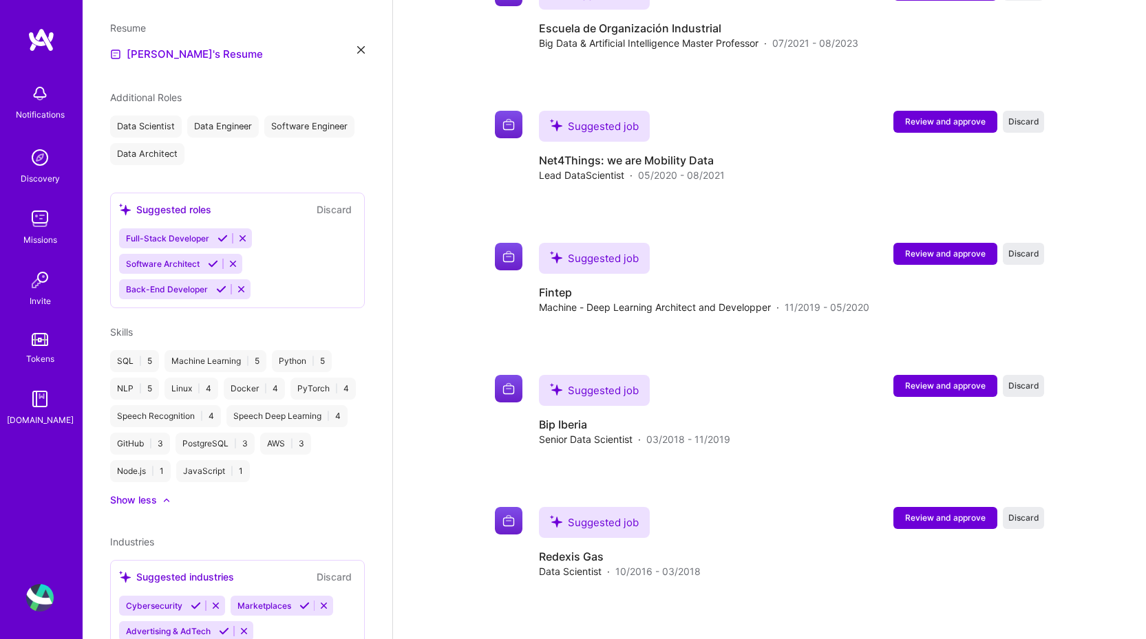
click at [253, 359] on div "Machine Learning | 5" at bounding box center [215, 361] width 102 height 22
click at [204, 359] on div "Machine Learning | 5" at bounding box center [215, 361] width 102 height 22
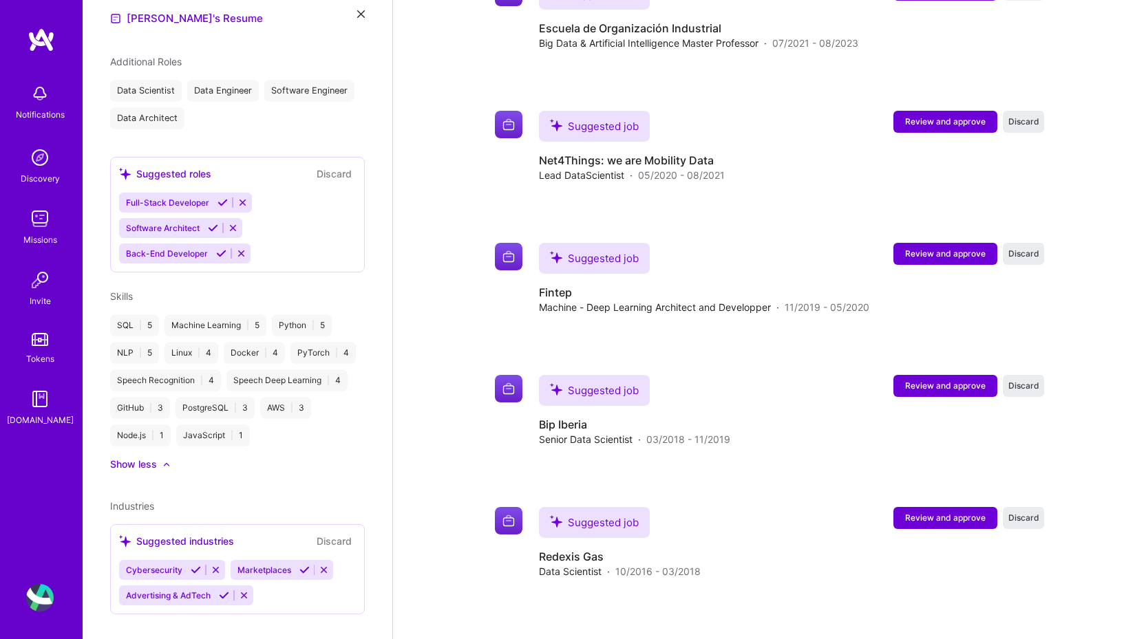
scroll to position [330, 0]
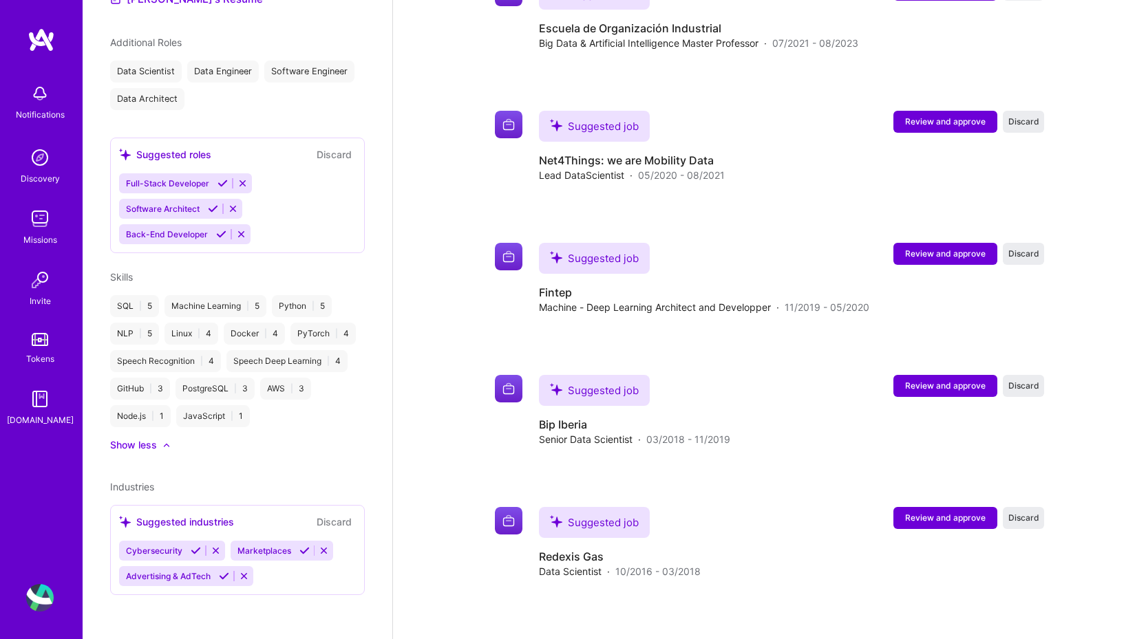
click at [122, 274] on span "Skills" at bounding box center [121, 277] width 23 height 12
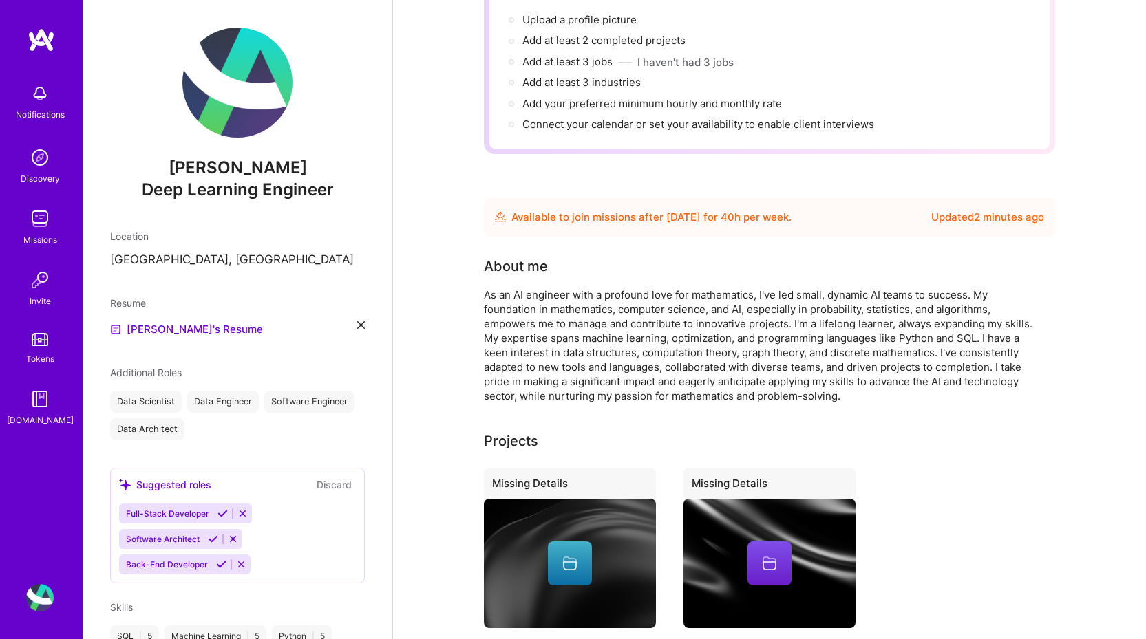
scroll to position [0, 0]
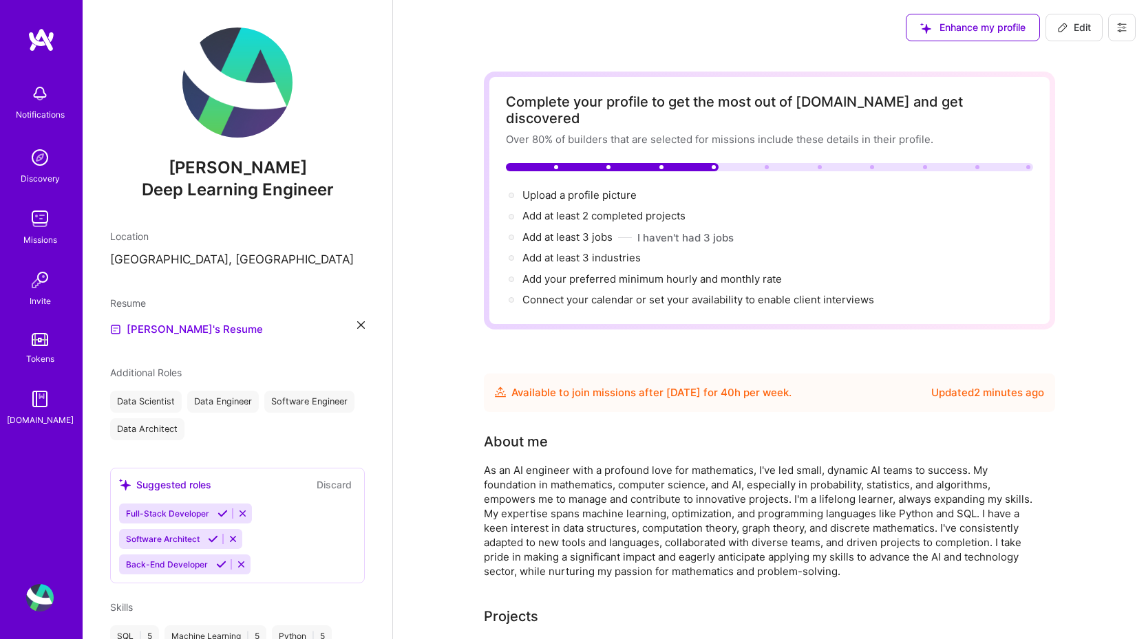
click at [934, 34] on span "Enhance my profile" at bounding box center [972, 28] width 105 height 14
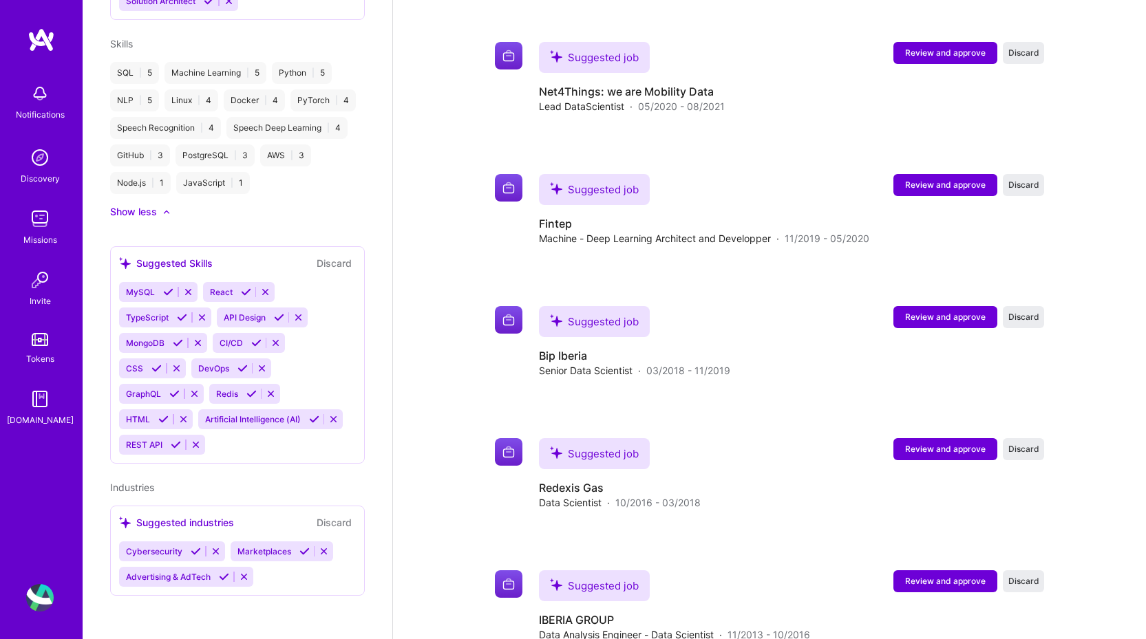
scroll to position [615, 0]
click at [311, 420] on icon at bounding box center [314, 419] width 10 height 10
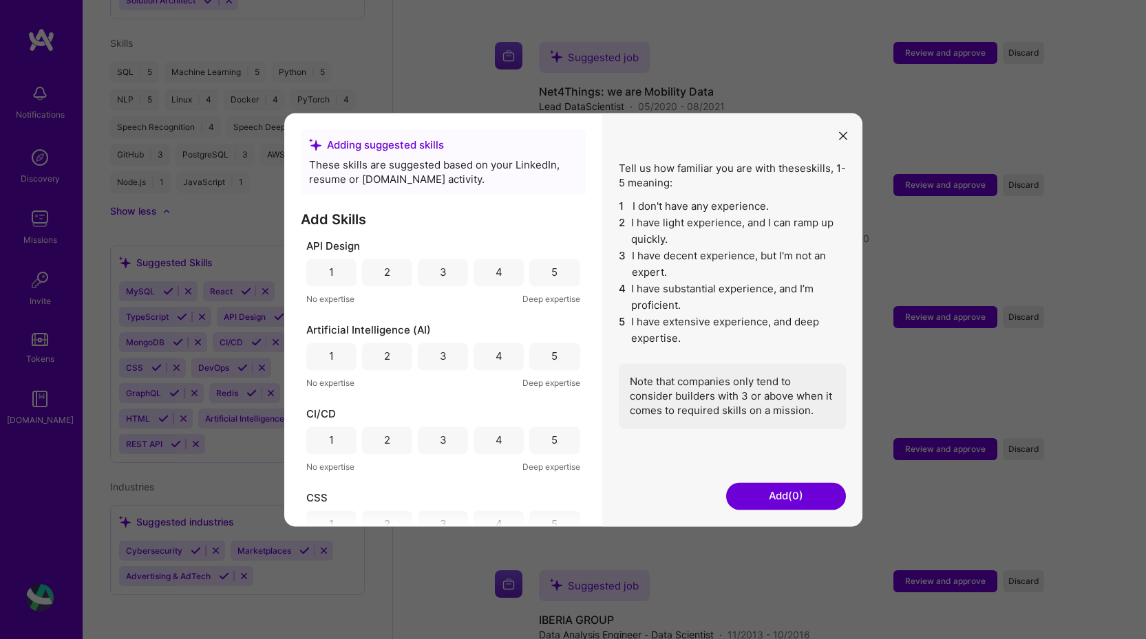
click at [555, 359] on div "5" at bounding box center [554, 357] width 50 height 28
click at [451, 442] on div "3" at bounding box center [443, 441] width 50 height 28
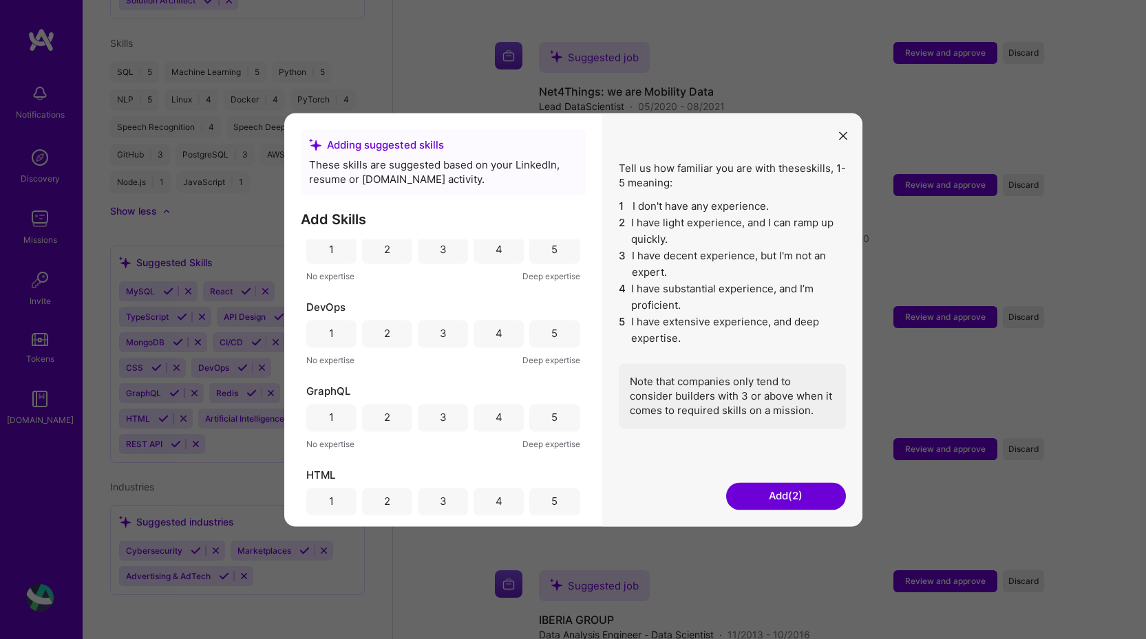
scroll to position [275, 0]
click at [396, 336] on div "2" at bounding box center [387, 333] width 50 height 28
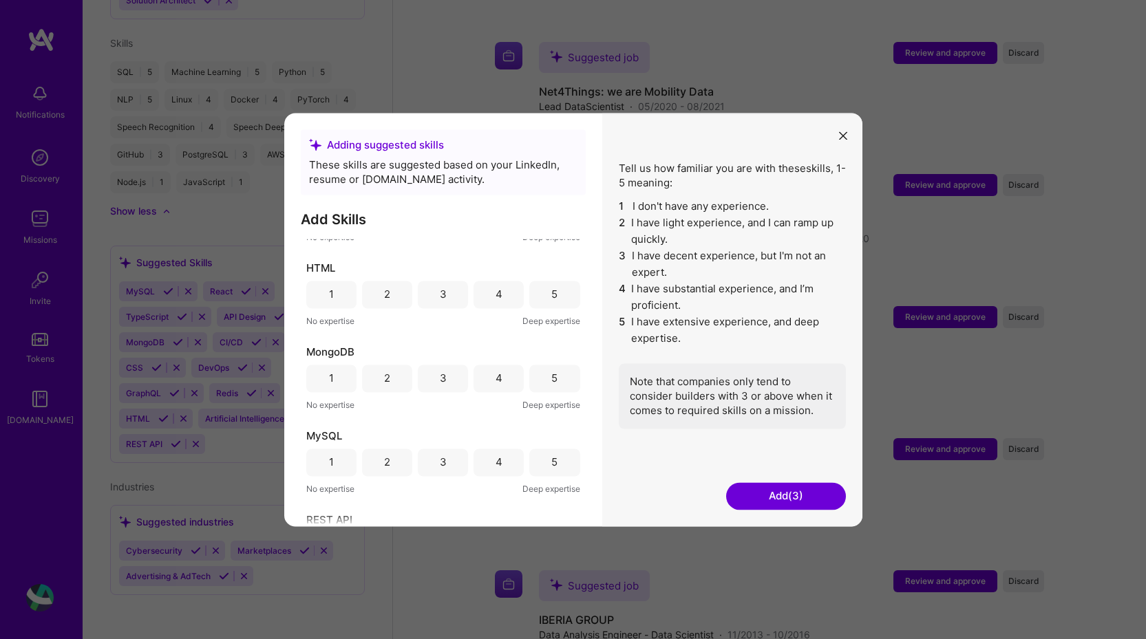
click at [489, 455] on div "4" at bounding box center [498, 463] width 50 height 28
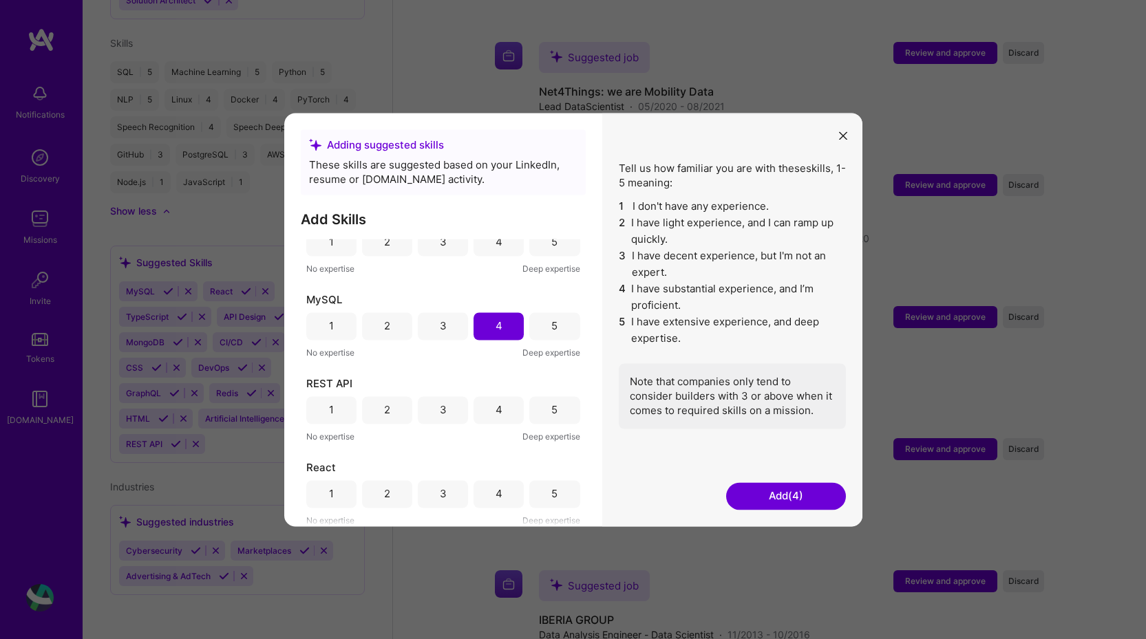
scroll to position [619, 0]
click at [443, 411] on div "3" at bounding box center [443, 408] width 7 height 14
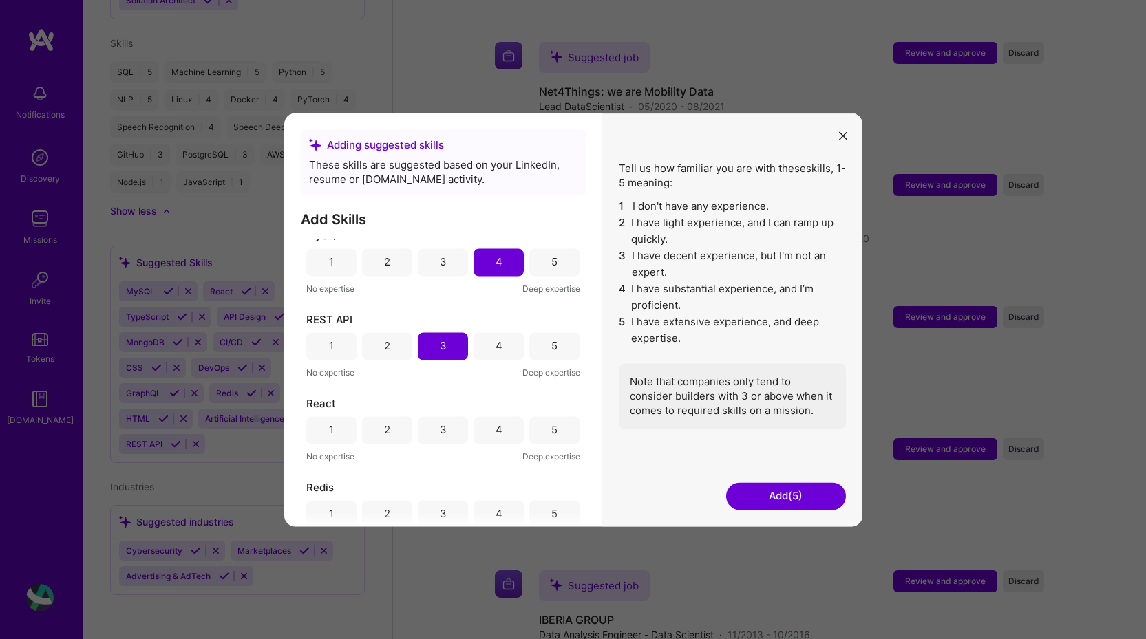
scroll to position [757, 0]
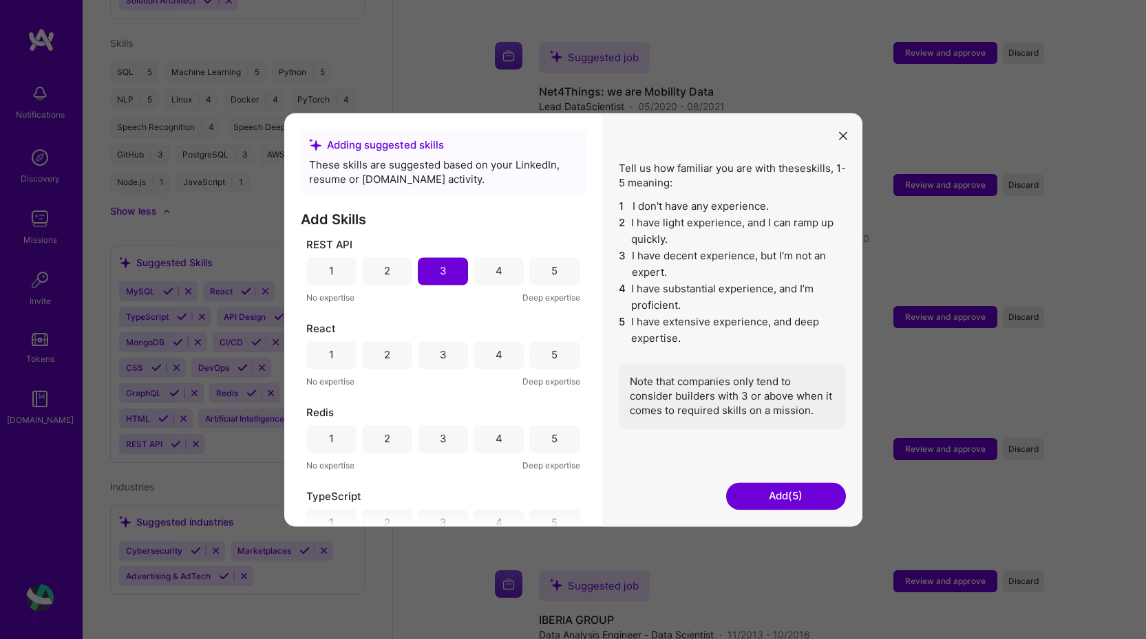
click at [336, 353] on div "1" at bounding box center [331, 355] width 50 height 28
click at [345, 437] on div "1" at bounding box center [331, 439] width 50 height 28
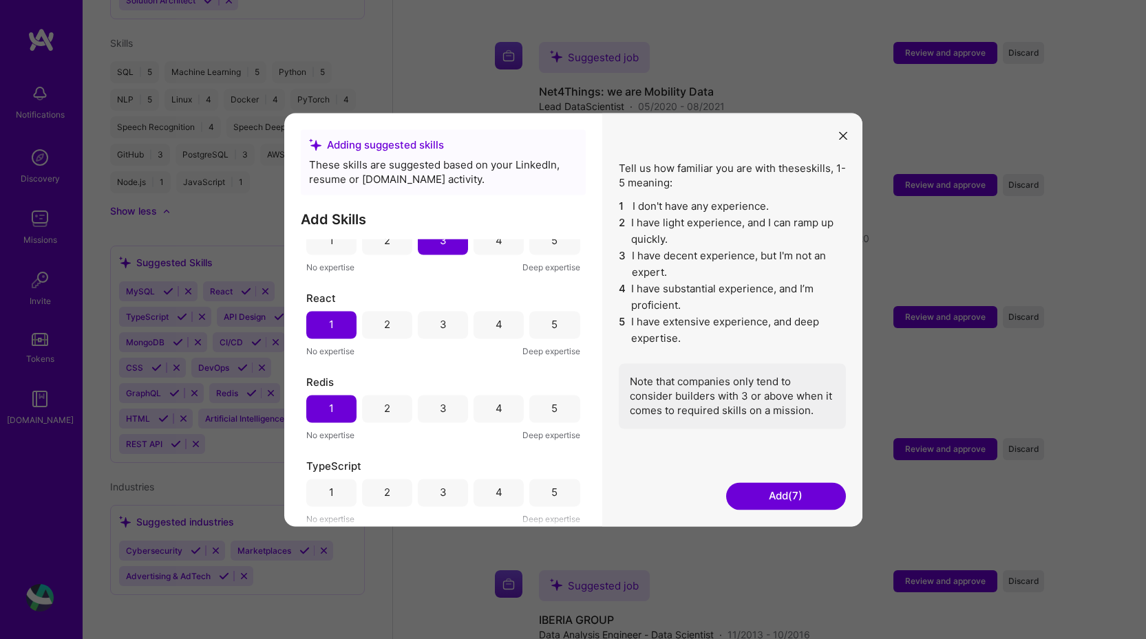
click at [334, 504] on div "1" at bounding box center [331, 493] width 50 height 28
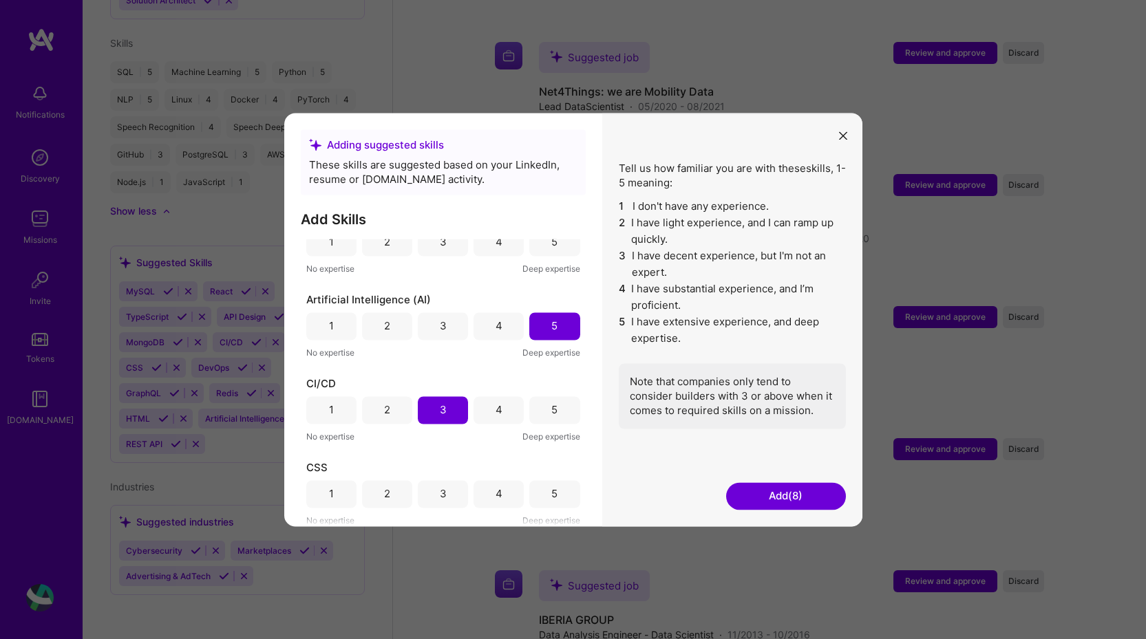
scroll to position [0, 0]
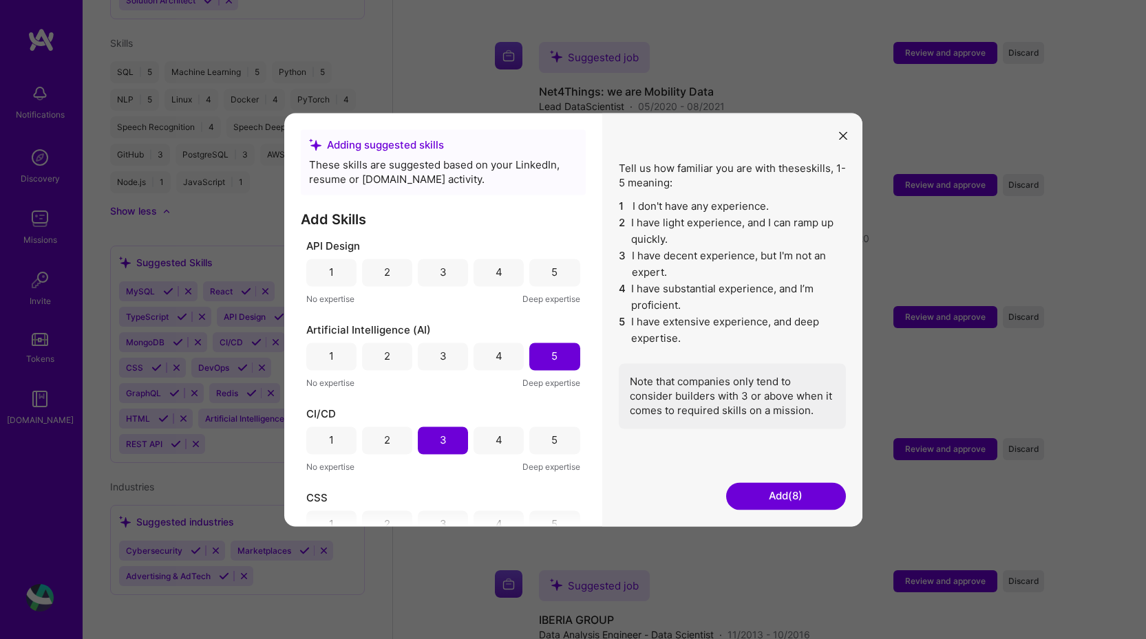
click at [443, 272] on div "3" at bounding box center [443, 272] width 7 height 14
click at [767, 490] on button "Add (9)" at bounding box center [786, 496] width 120 height 28
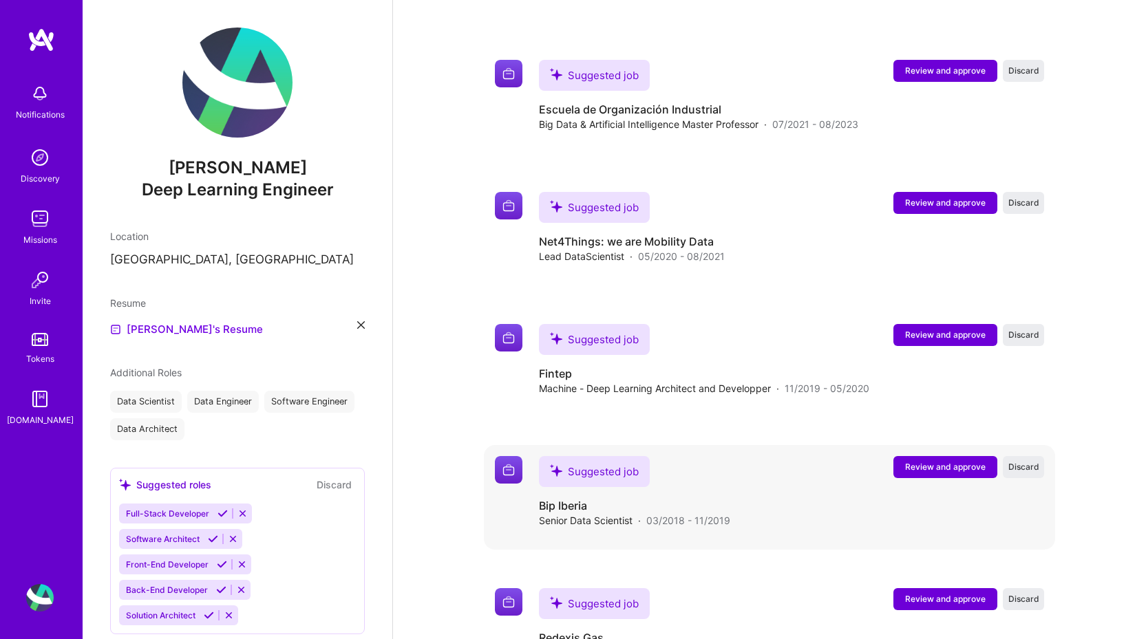
scroll to position [688, 0]
